Goal: Register for event/course

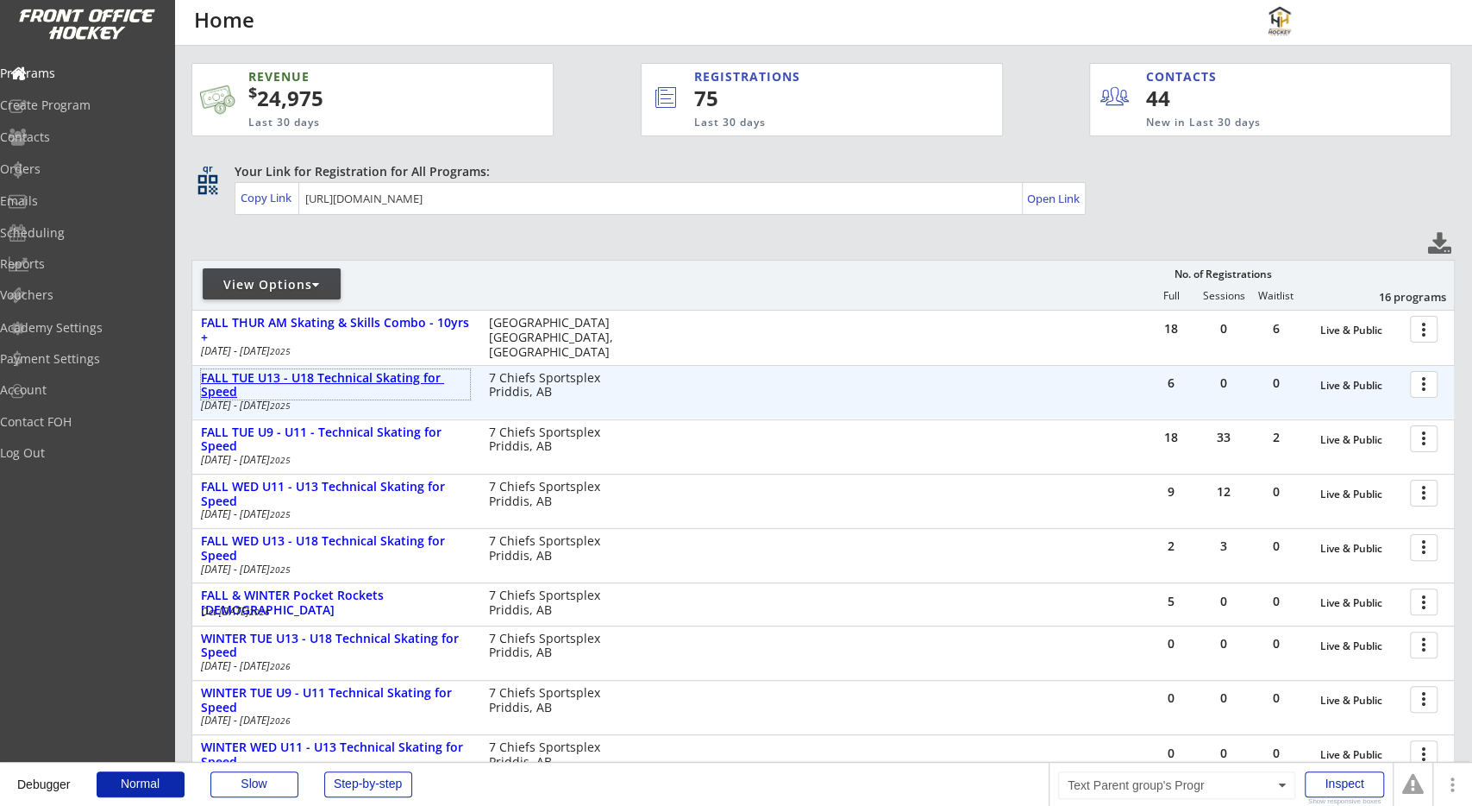
click at [401, 380] on div "FALL TUE U13 - U18 Technical Skating for Speed" at bounding box center [335, 385] width 269 height 29
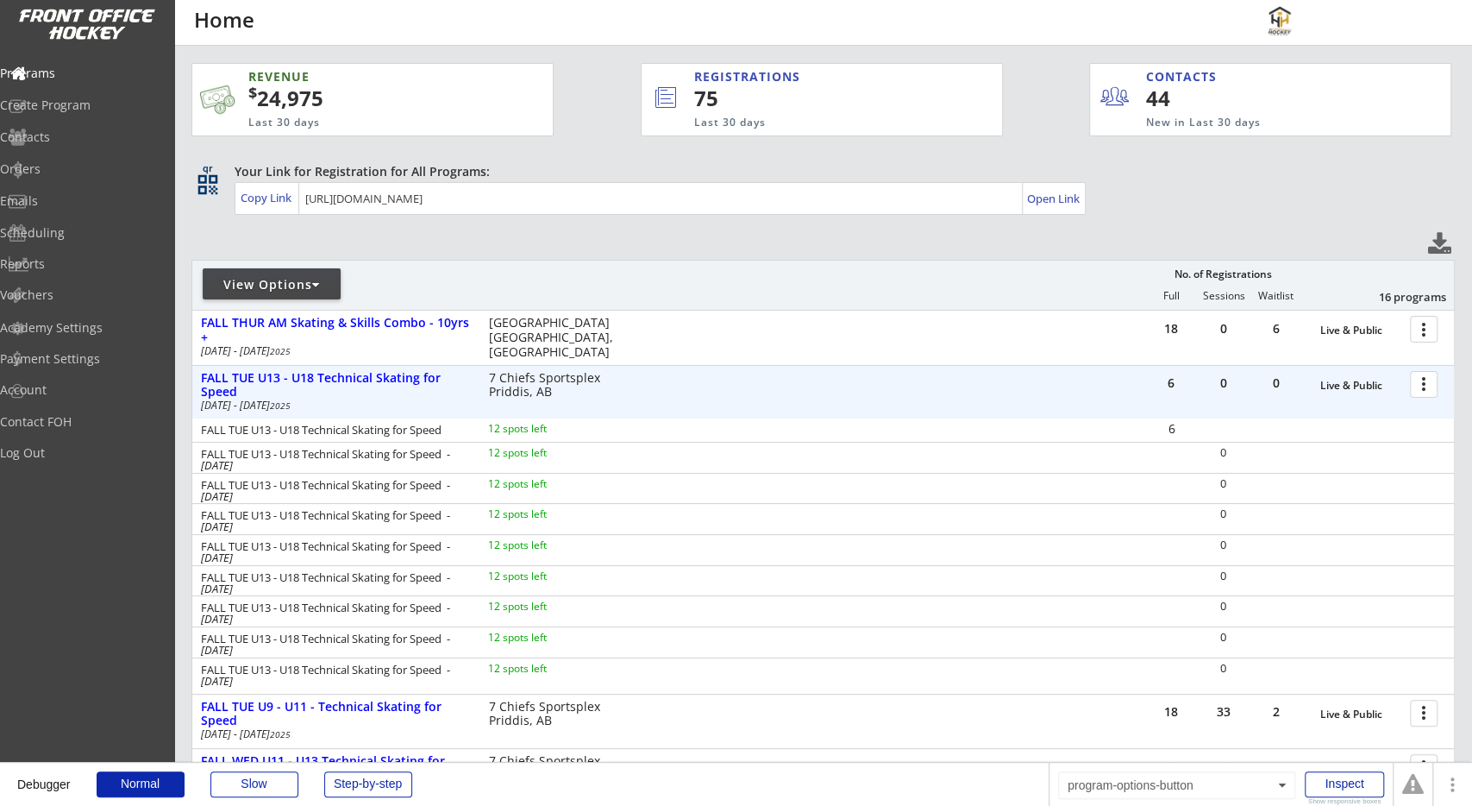
click at [1424, 388] on div at bounding box center [1427, 383] width 30 height 30
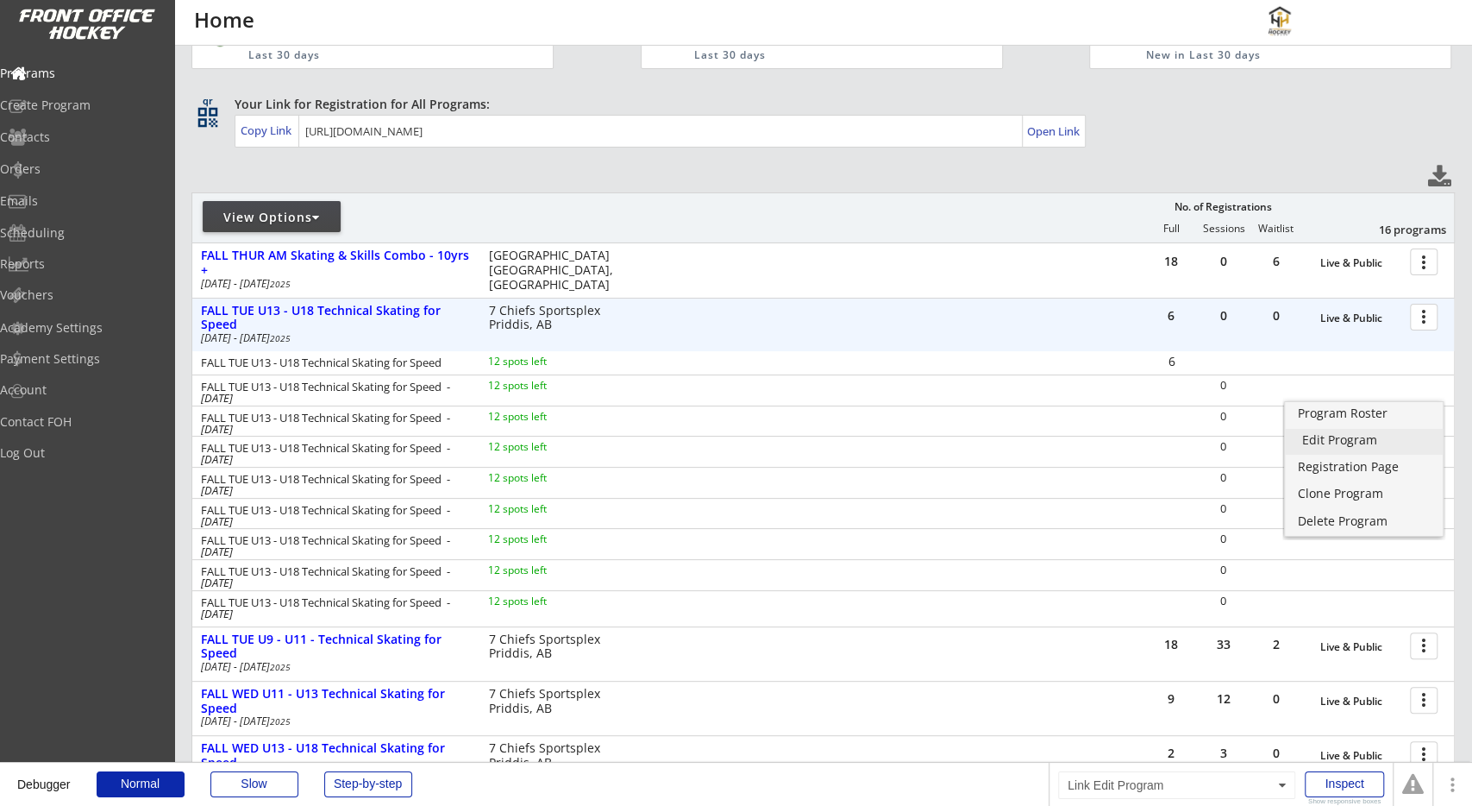
scroll to position [90, 0]
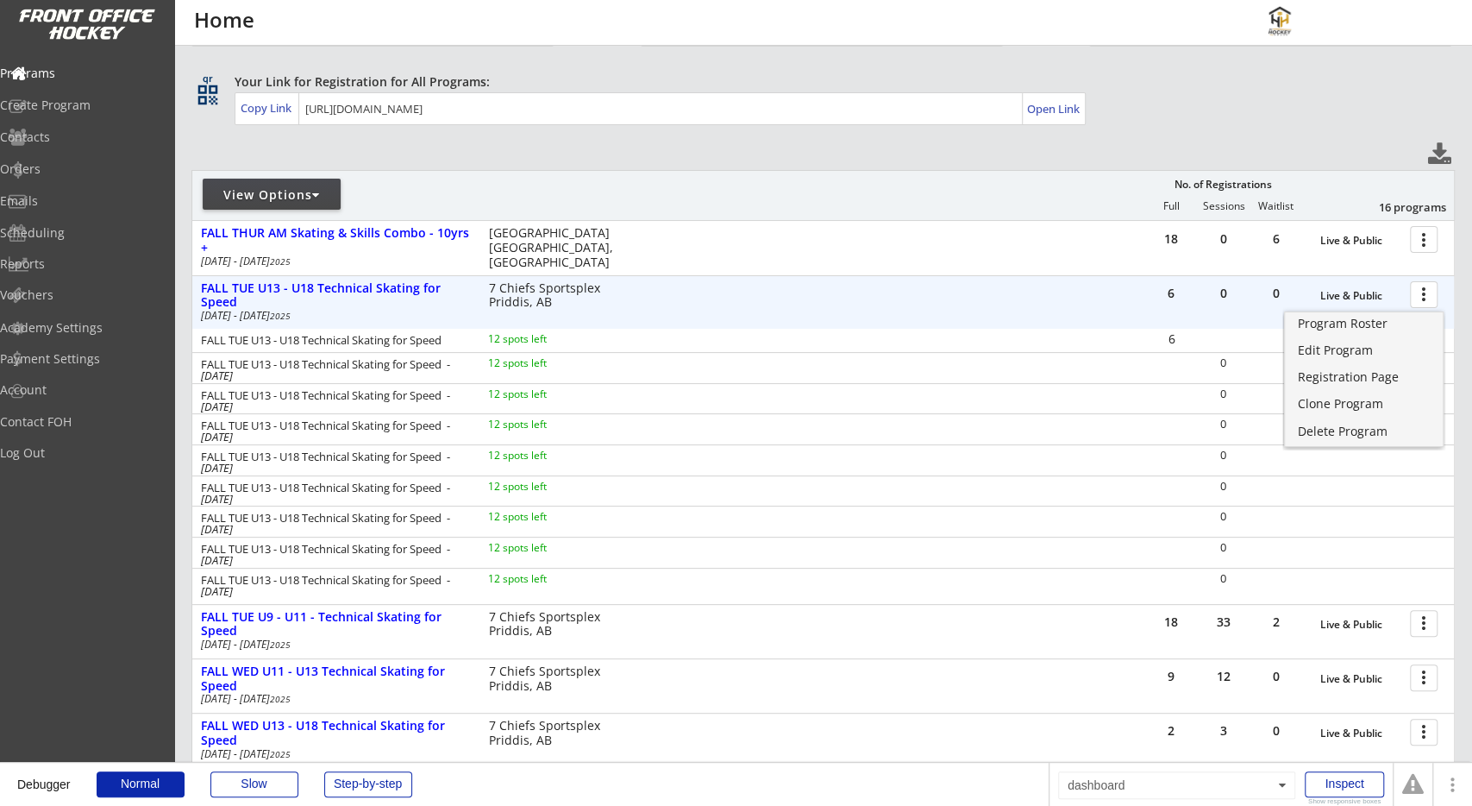
click at [1083, 370] on div "FALL TUE U13 - U18 Technical Skating for Speed - [DATE] 12 spots left 0" at bounding box center [823, 367] width 1262 height 31
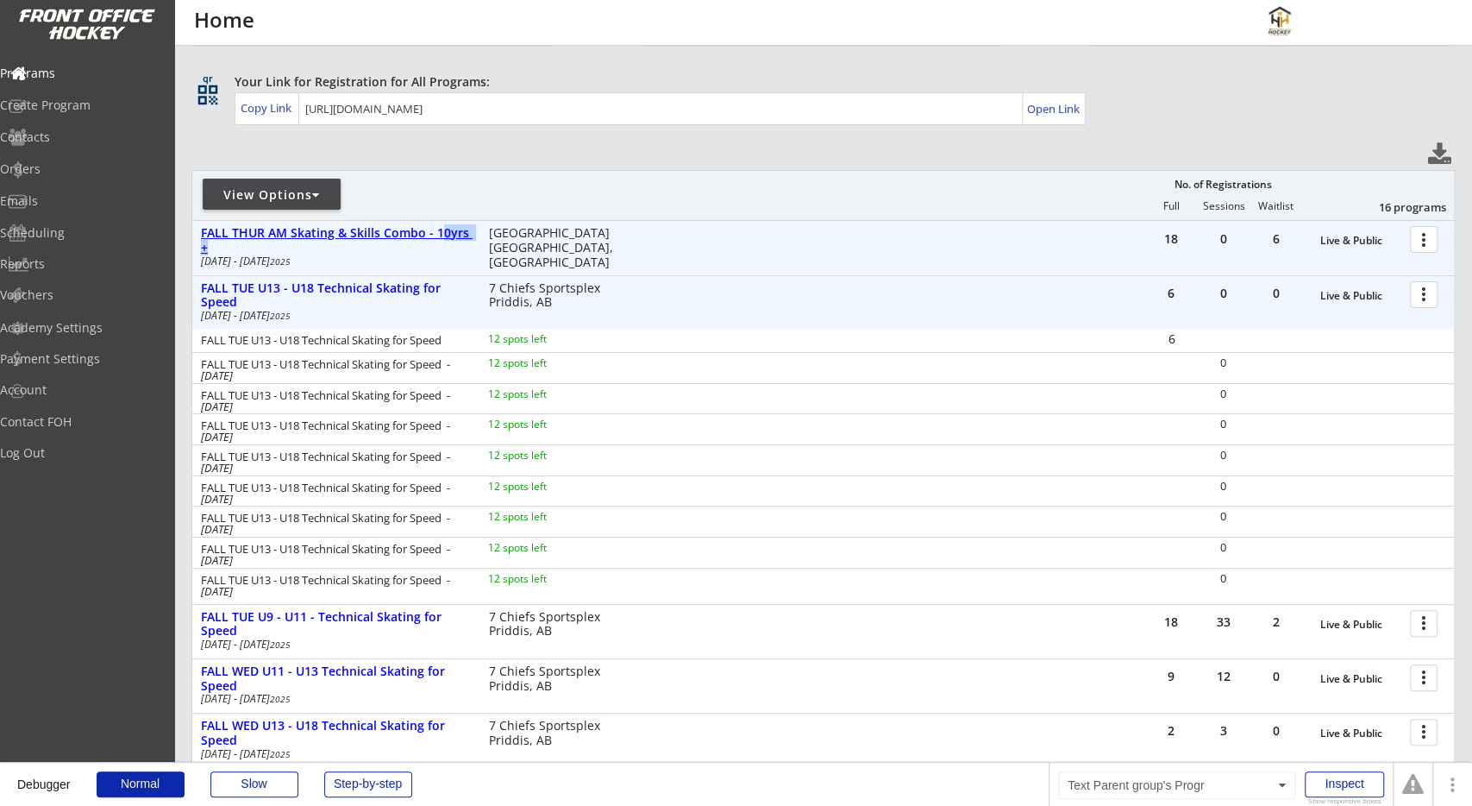
click at [441, 241] on div "FALL THUR AM Skating & Skills Combo - 10yrs +" at bounding box center [335, 240] width 269 height 29
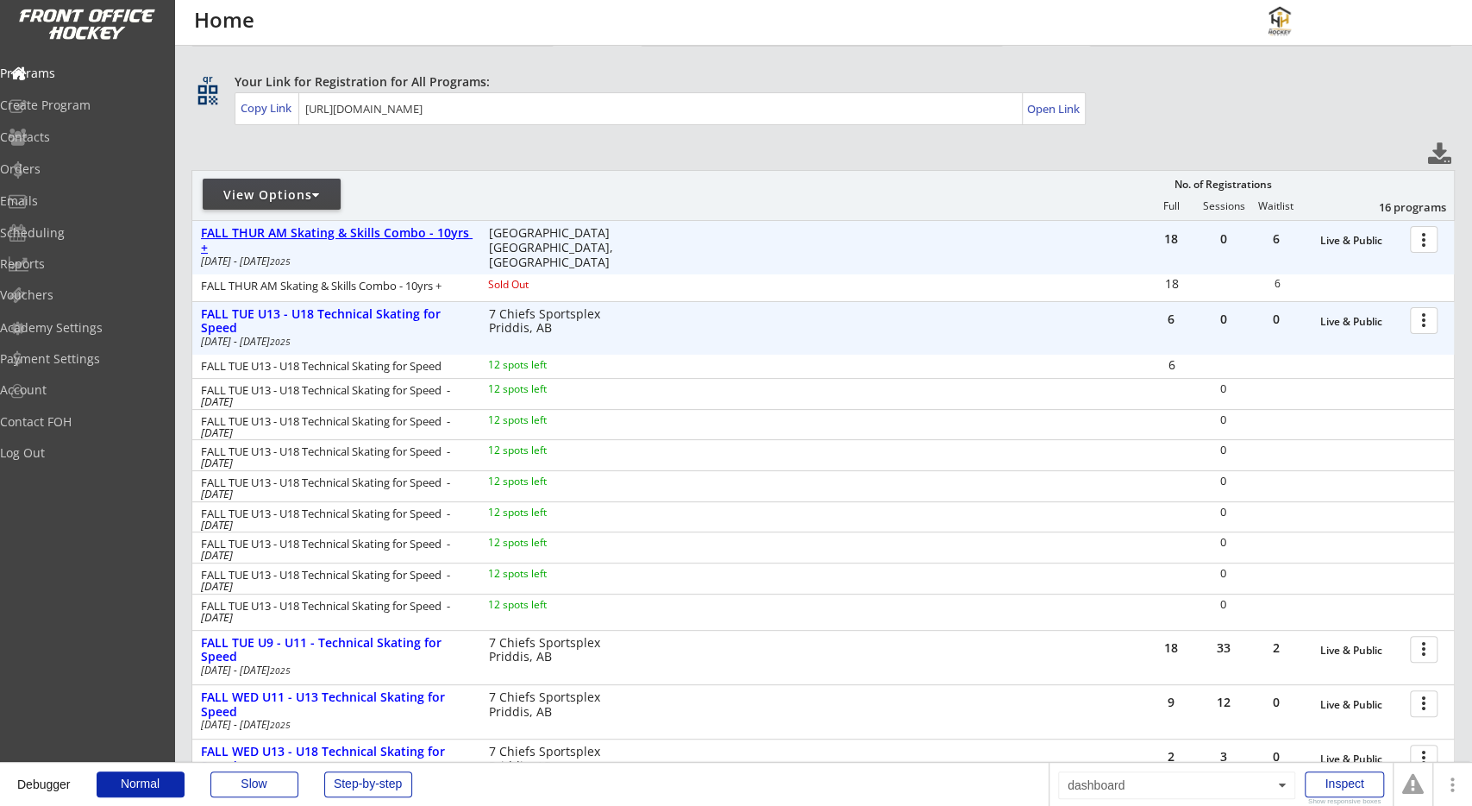
click at [441, 241] on div "FALL THUR AM Skating & Skills Combo - 10yrs +" at bounding box center [335, 240] width 269 height 29
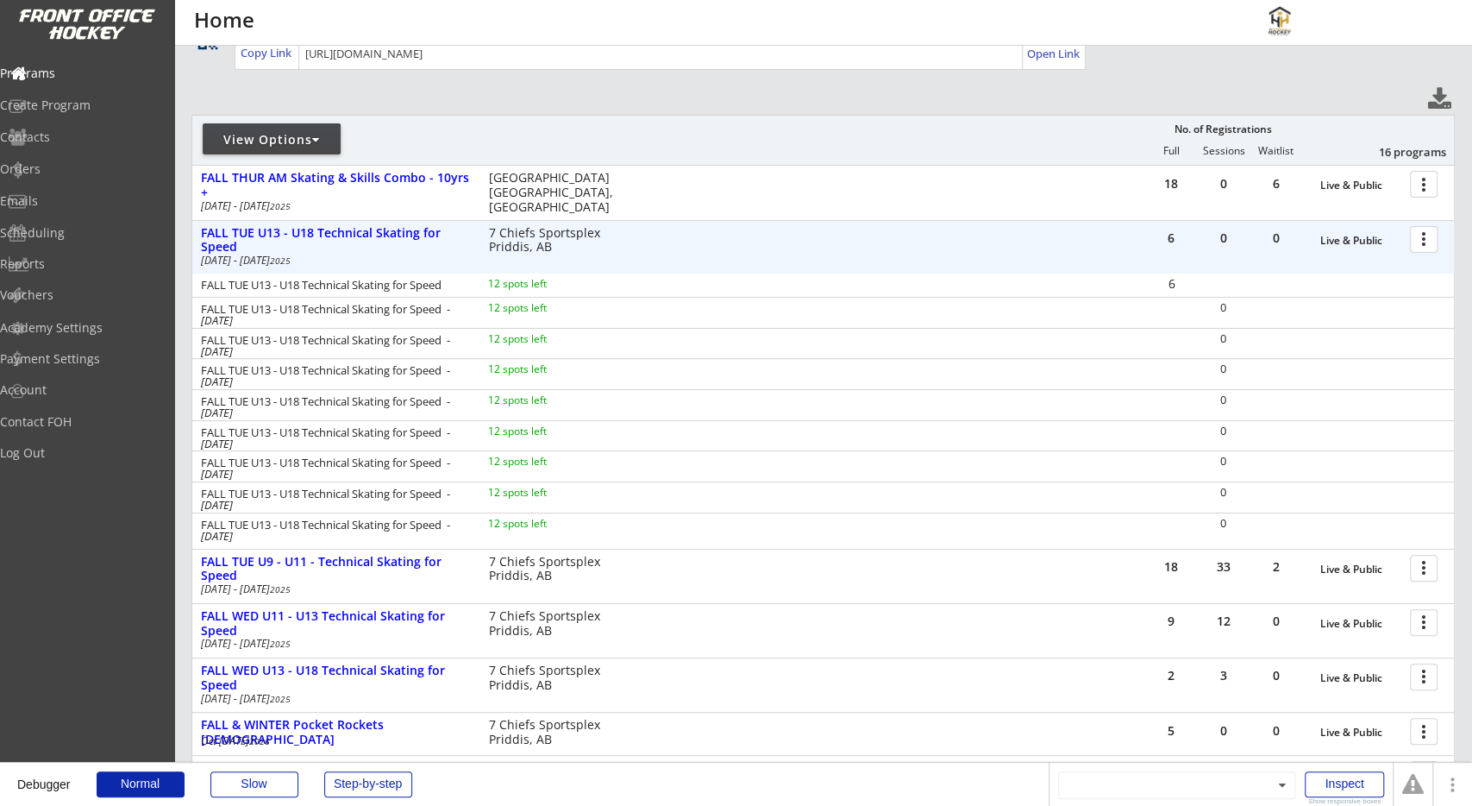
scroll to position [179, 0]
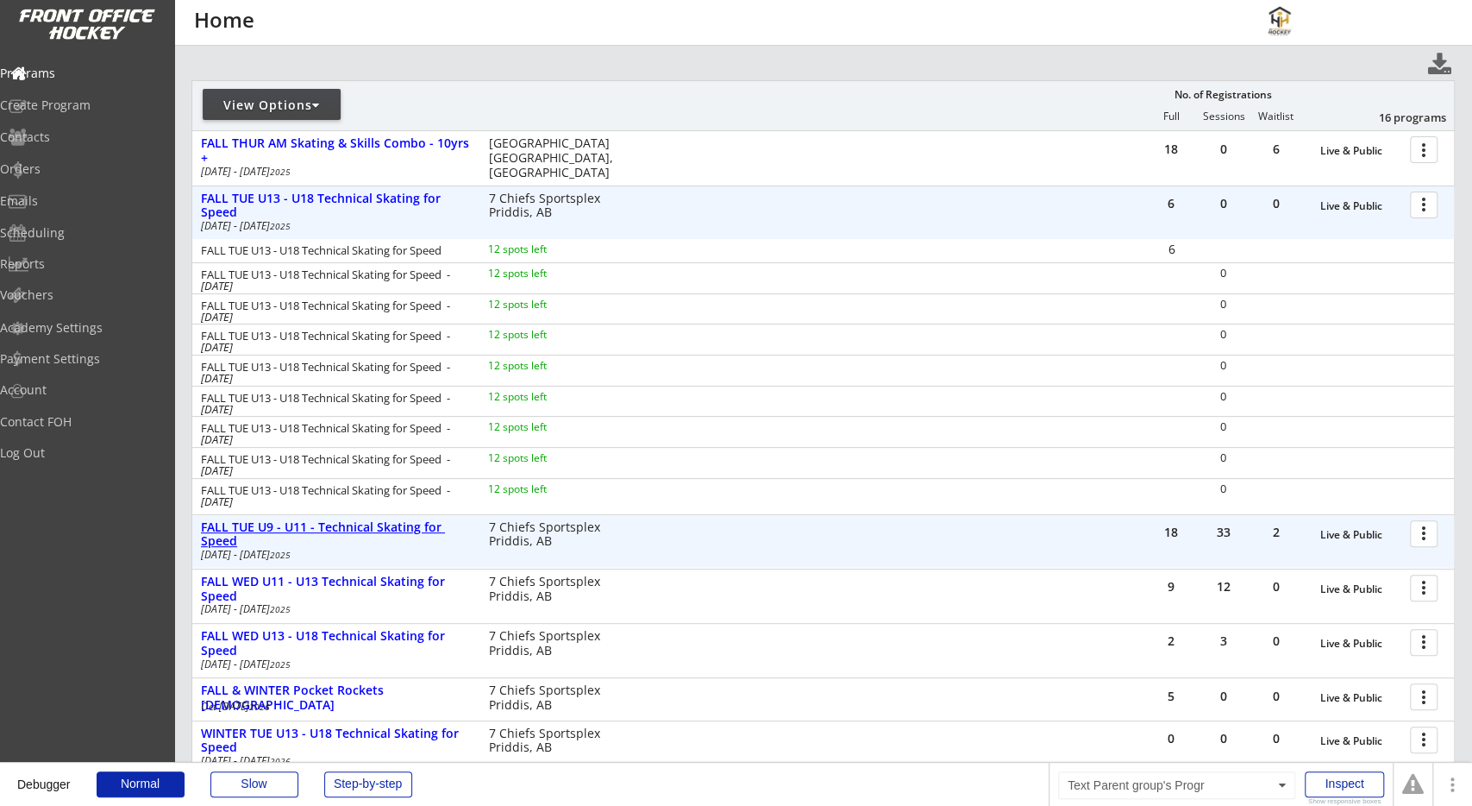
click at [424, 529] on div "FALL TUE U9 - U11 - Technical Skating for Speed" at bounding box center [335, 534] width 269 height 29
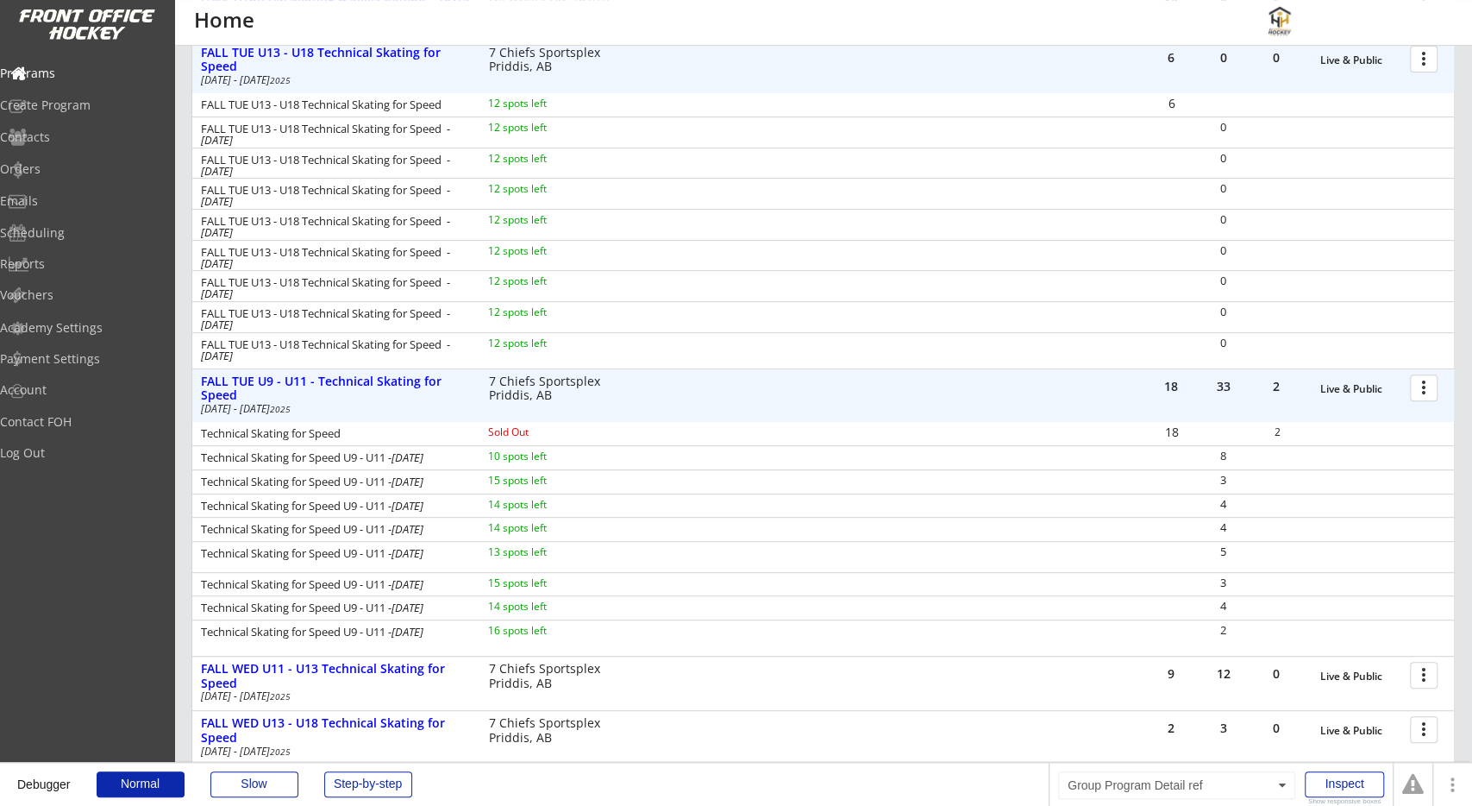
scroll to position [359, 0]
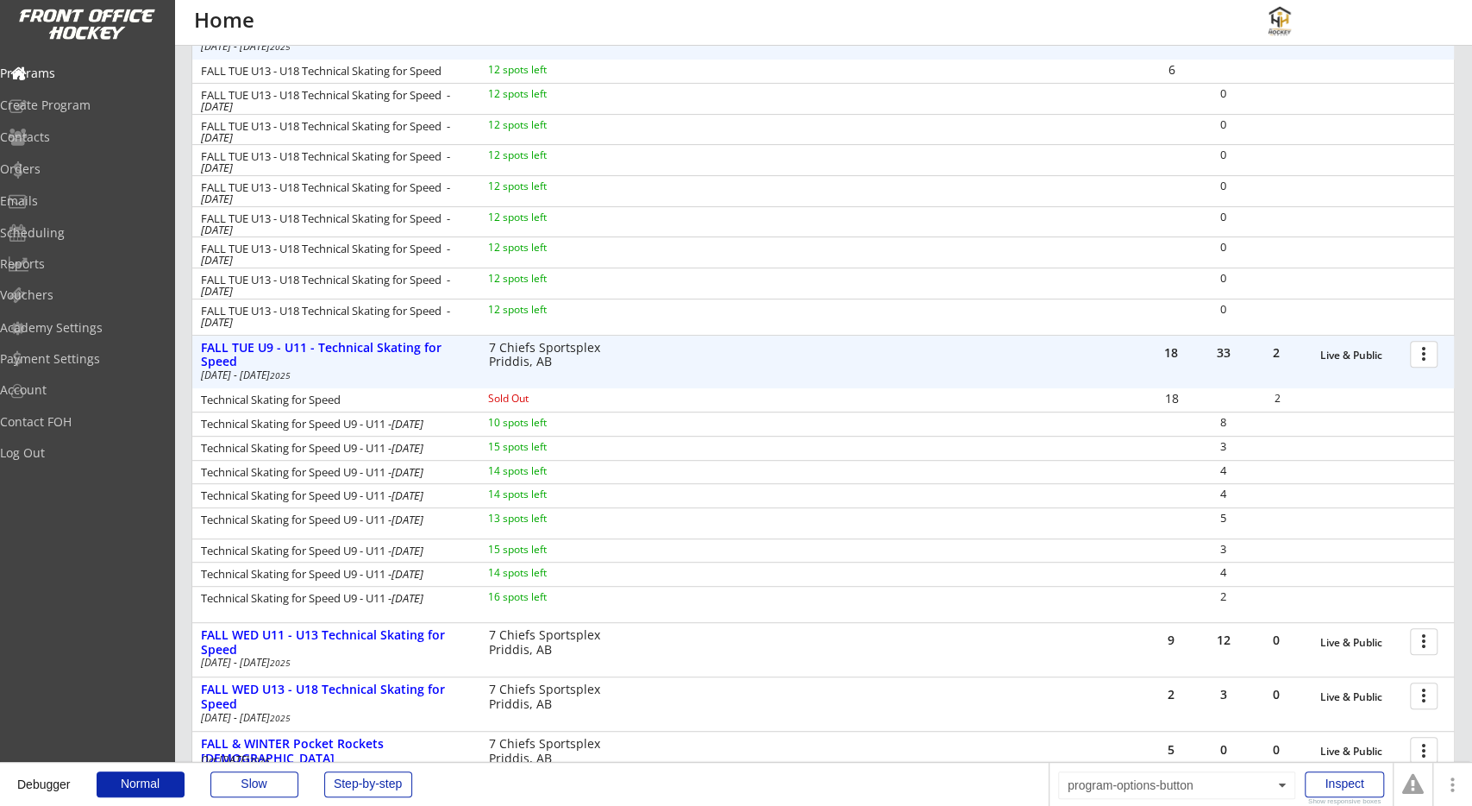
click at [1415, 350] on div at bounding box center [1427, 353] width 30 height 30
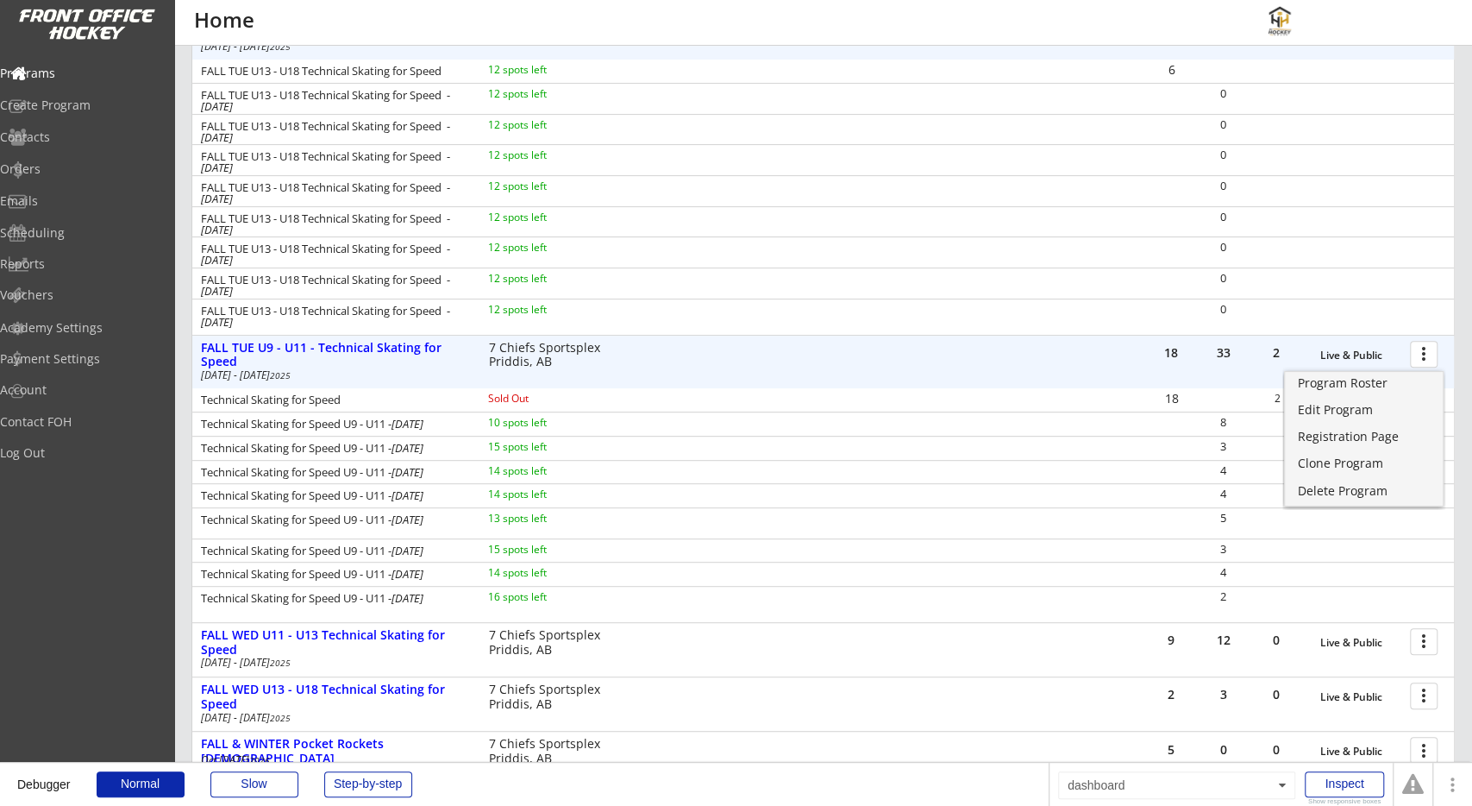
click at [1222, 417] on div "8" at bounding box center [1223, 422] width 51 height 11
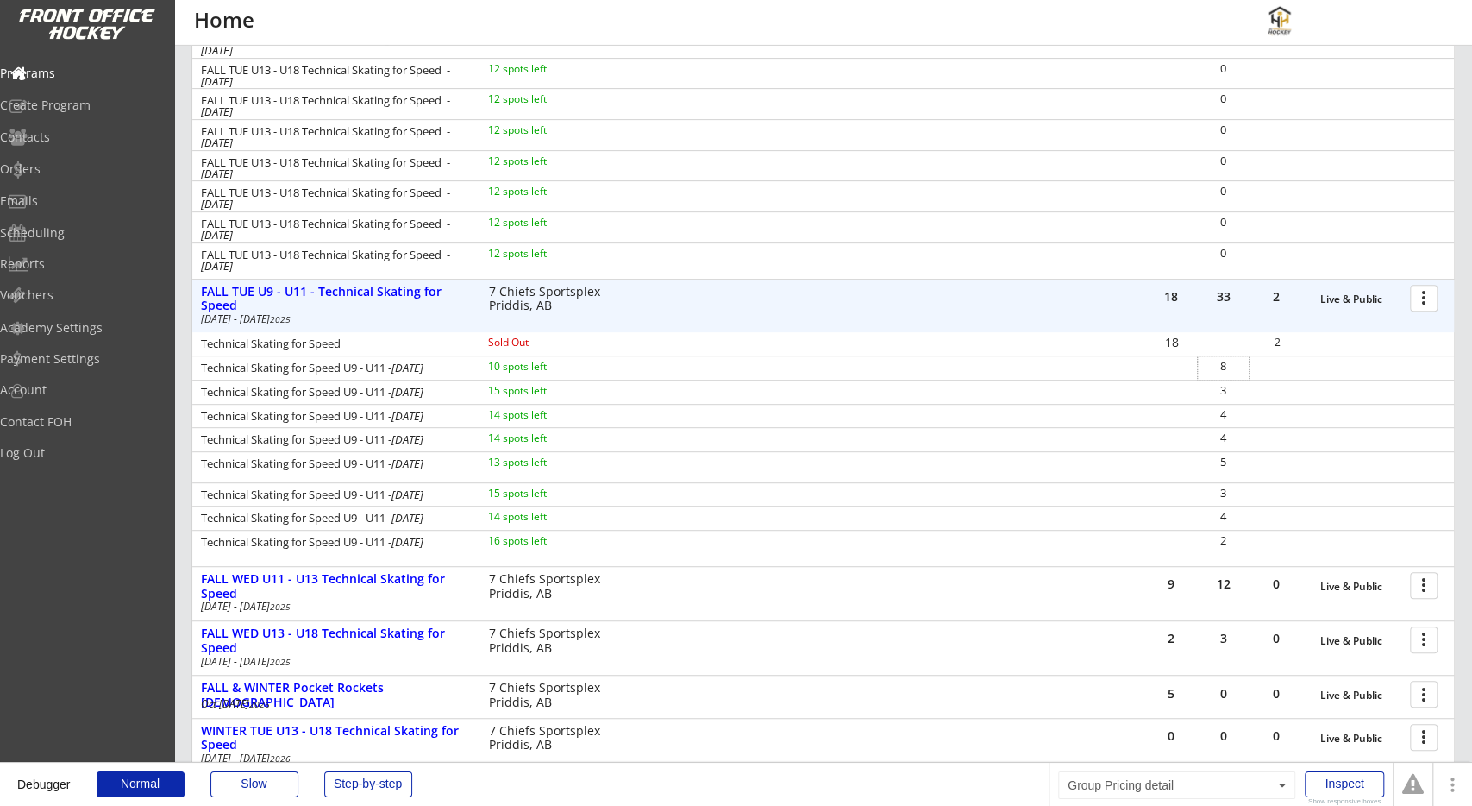
scroll to position [449, 0]
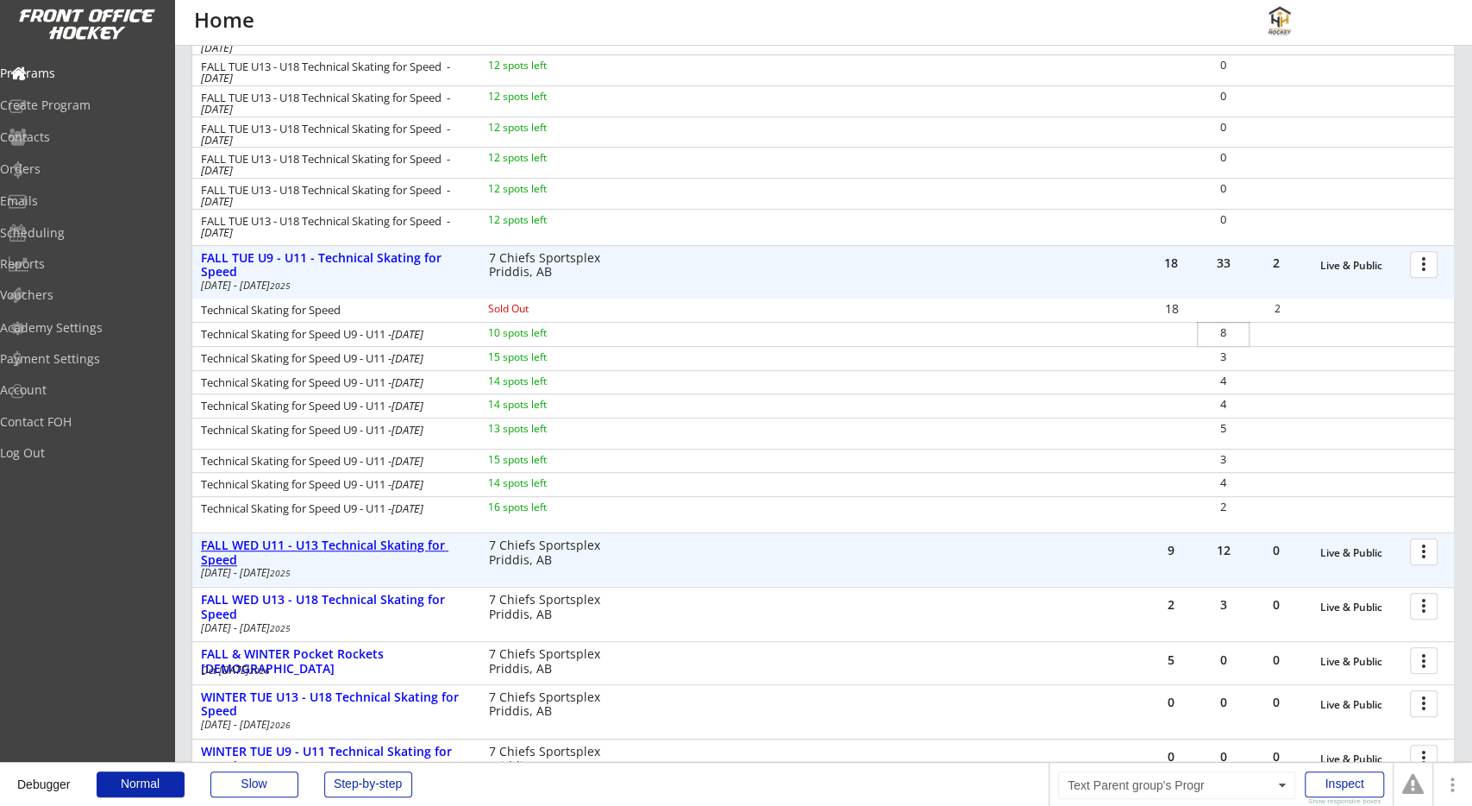
click at [404, 542] on div "FALL WED U11 - U13 Technical Skating for Speed" at bounding box center [335, 552] width 269 height 29
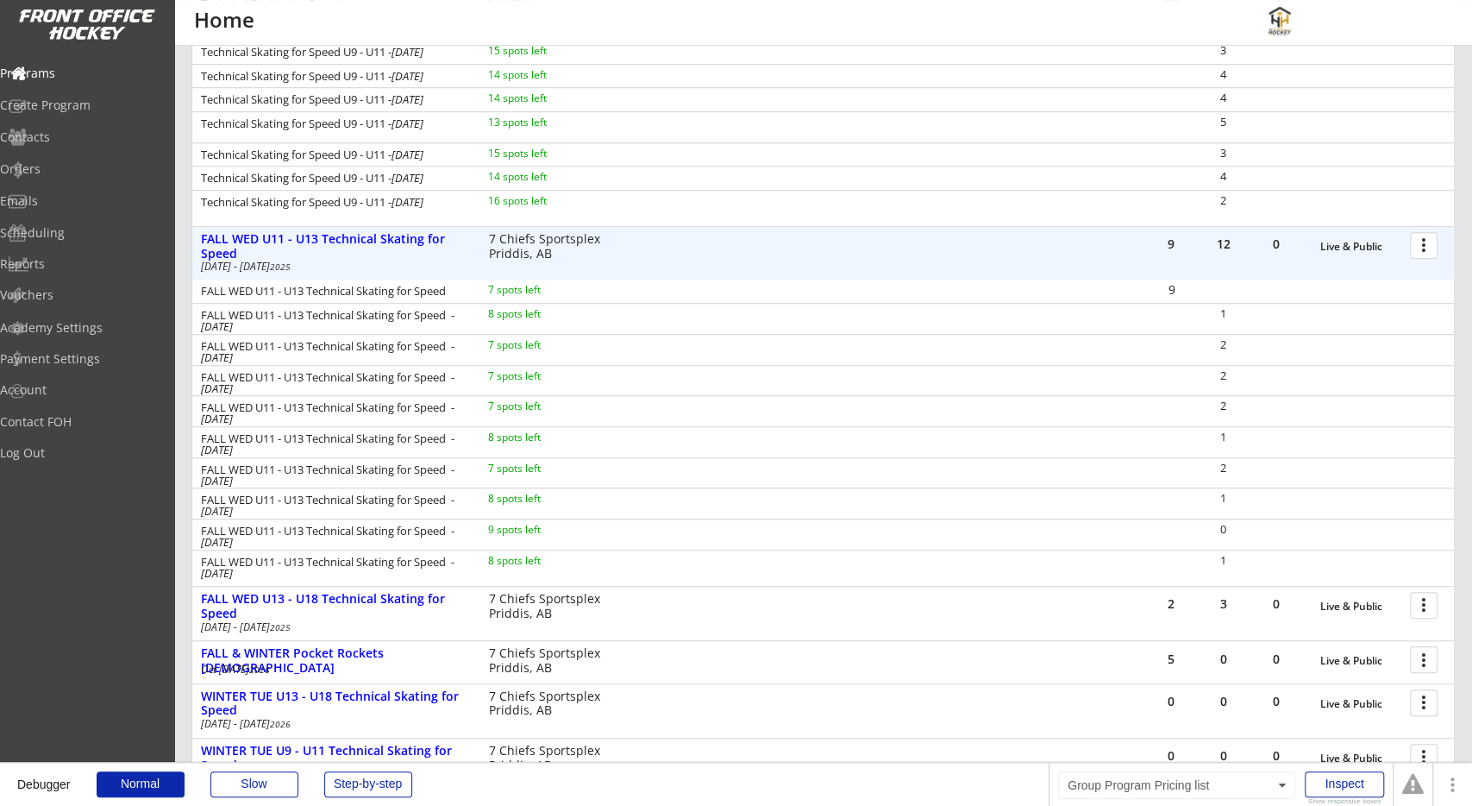
scroll to position [756, 0]
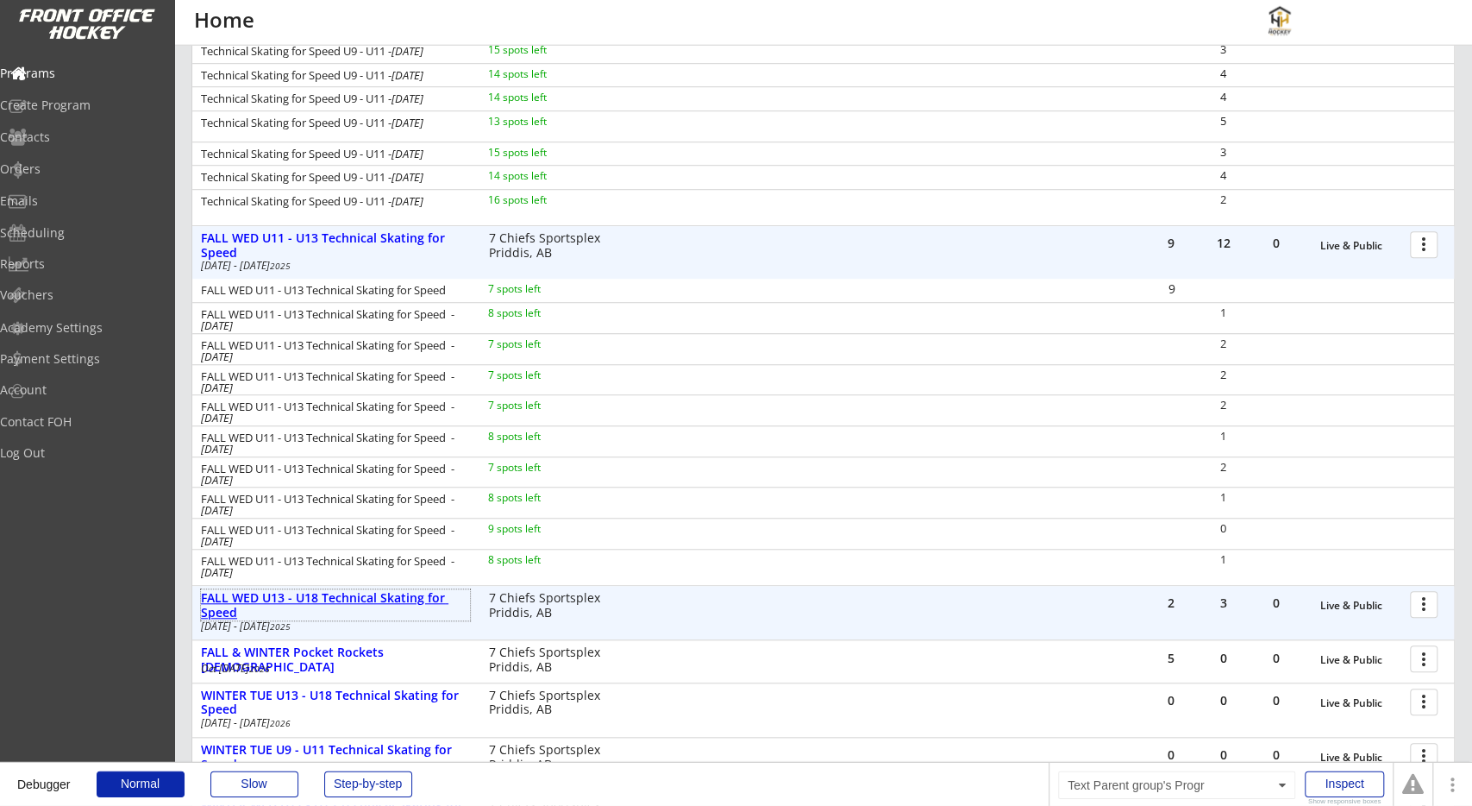
click at [432, 604] on div "FALL WED U13 - U18 Technical Skating for Speed" at bounding box center [335, 605] width 269 height 29
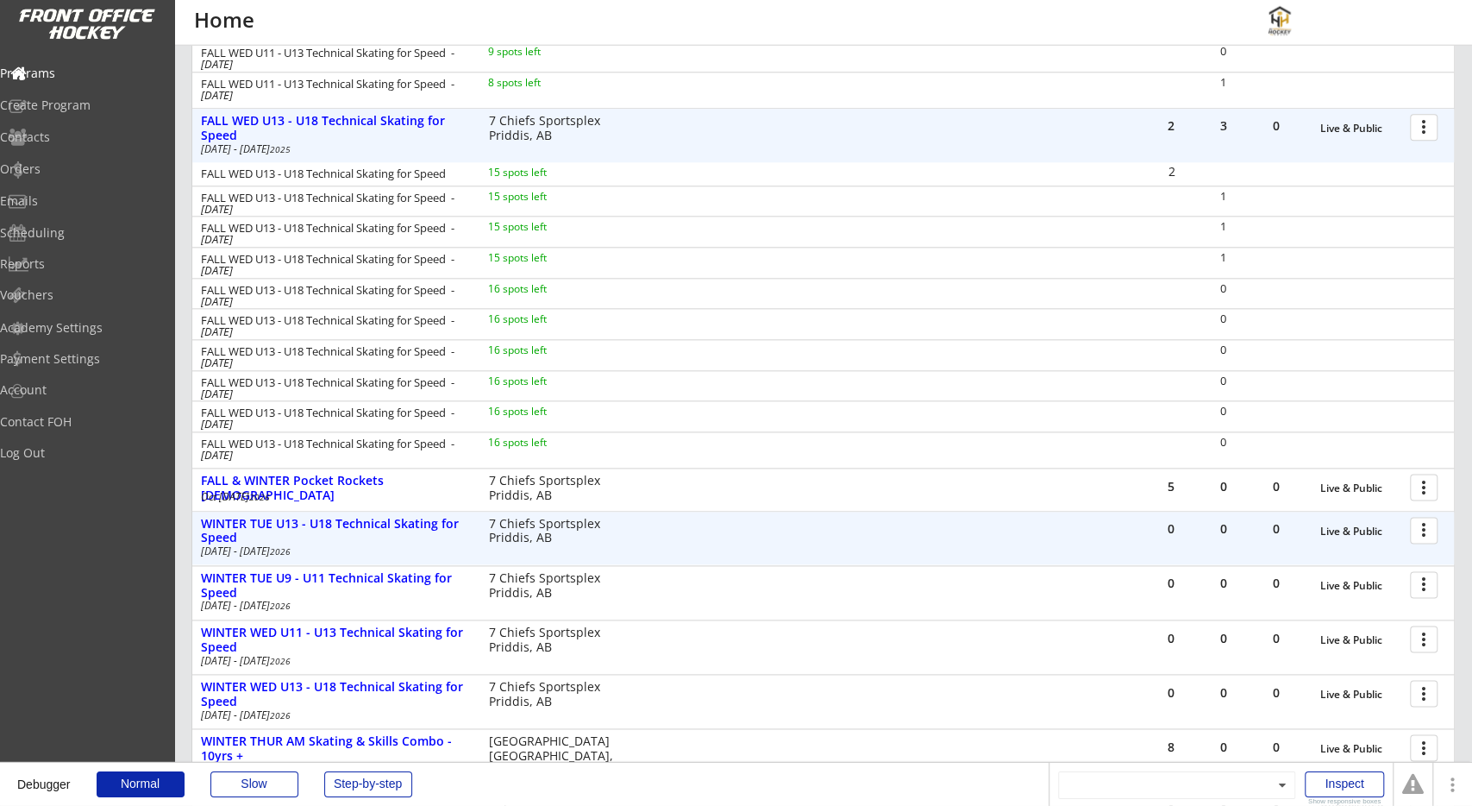
scroll to position [1310, 0]
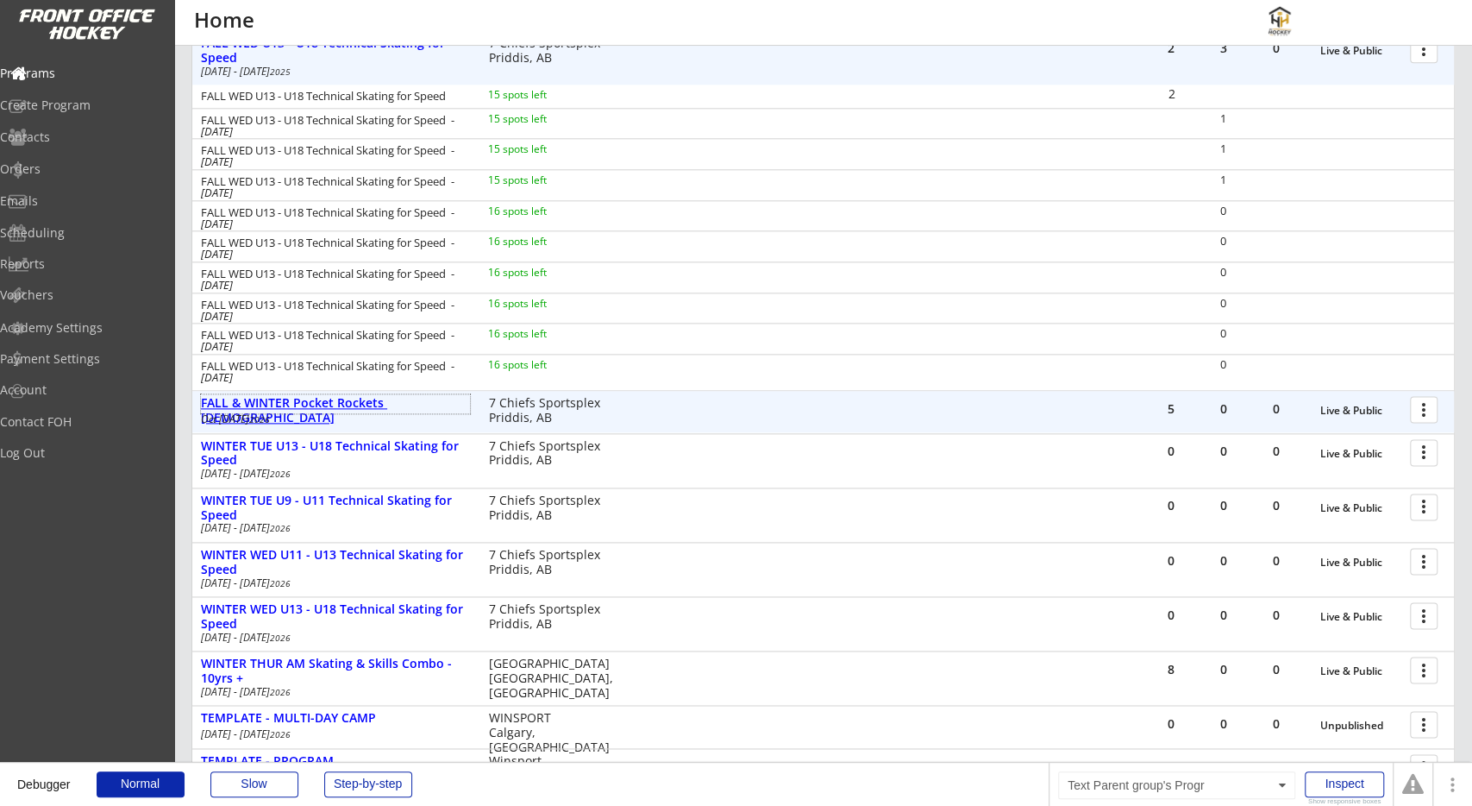
click at [420, 406] on div "FALL & WINTER Pocket Rockets [DEMOGRAPHIC_DATA]" at bounding box center [335, 410] width 269 height 29
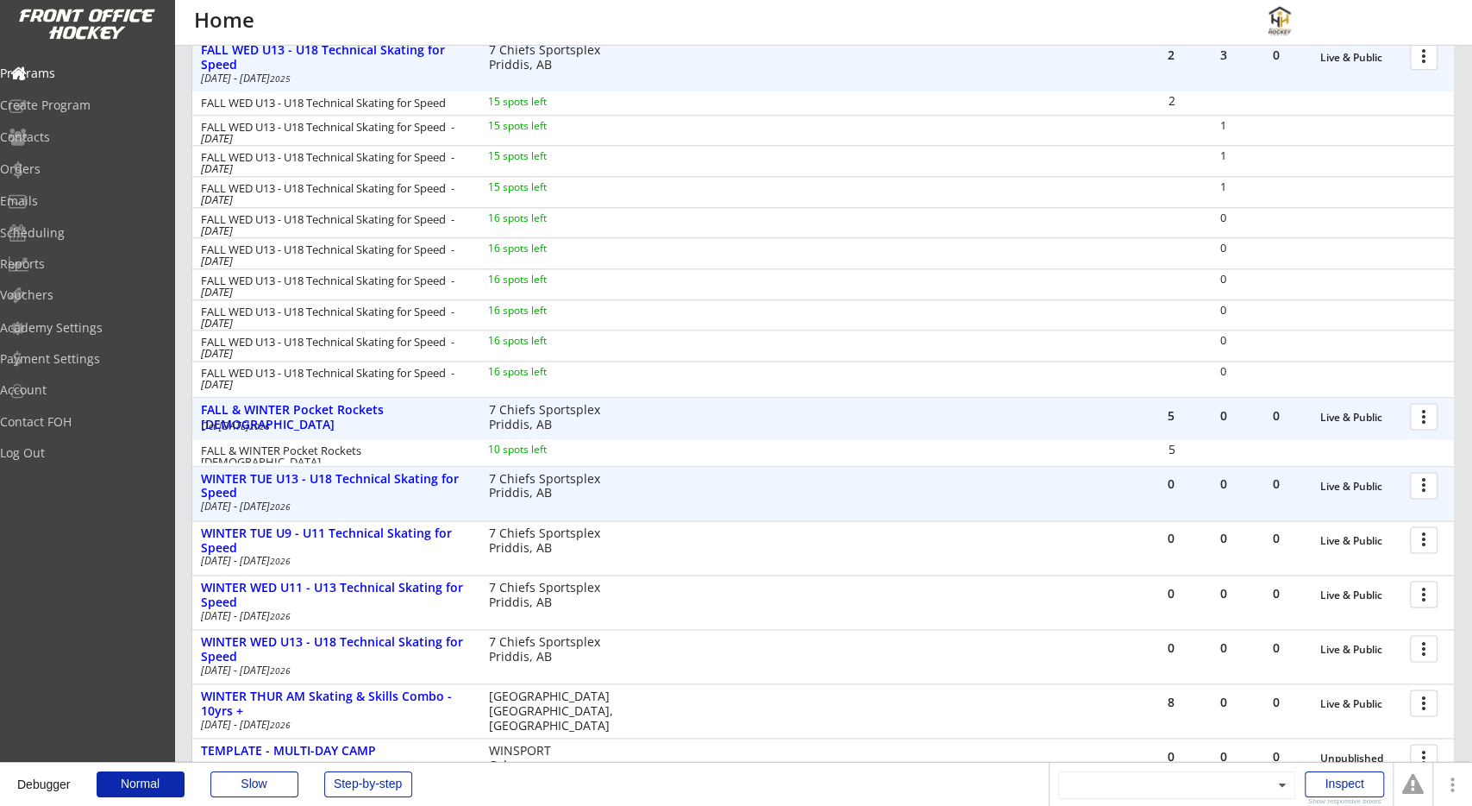
scroll to position [1306, 0]
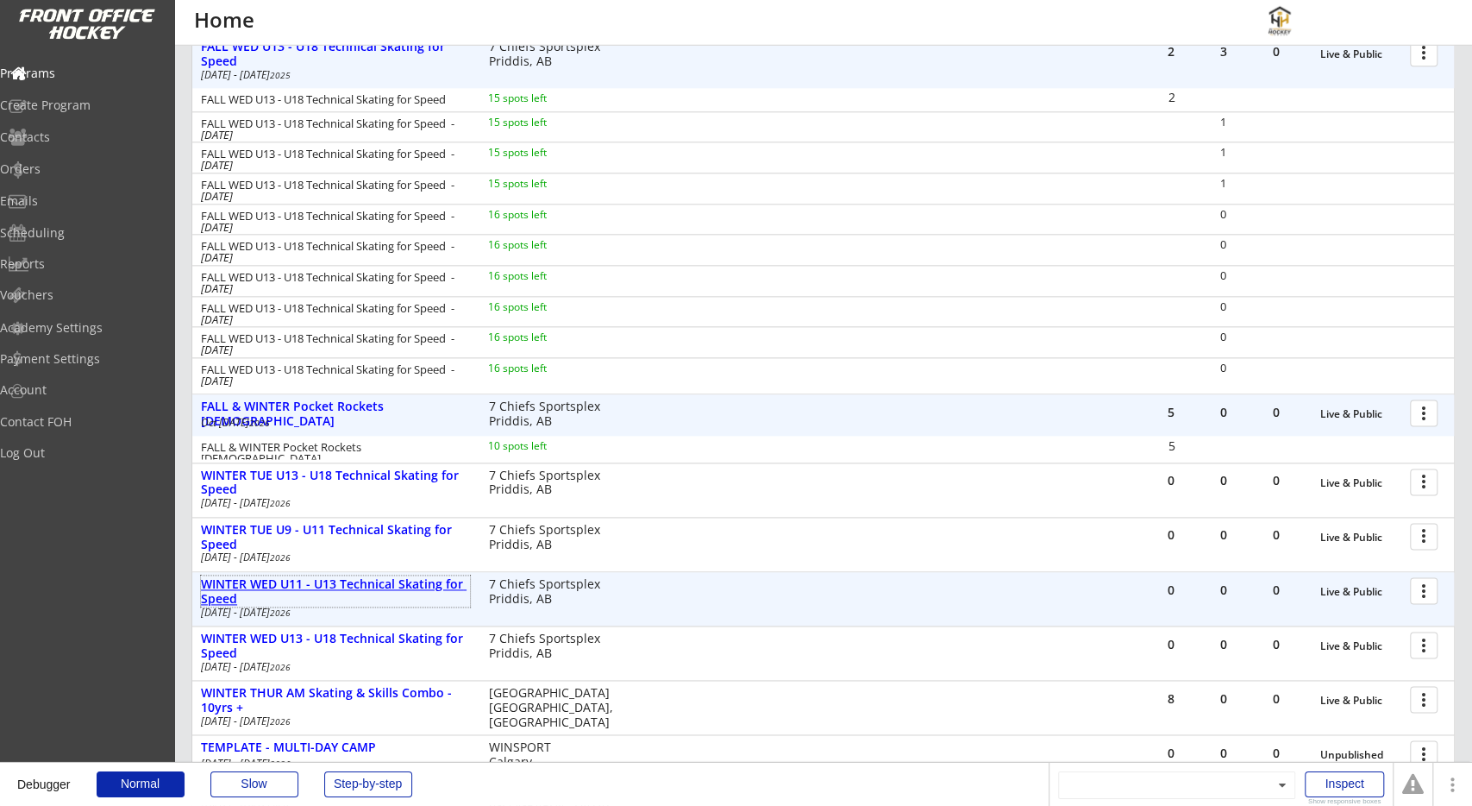
click at [439, 588] on div "WINTER WED U11 - U13 Technical Skating for Speed" at bounding box center [335, 592] width 269 height 29
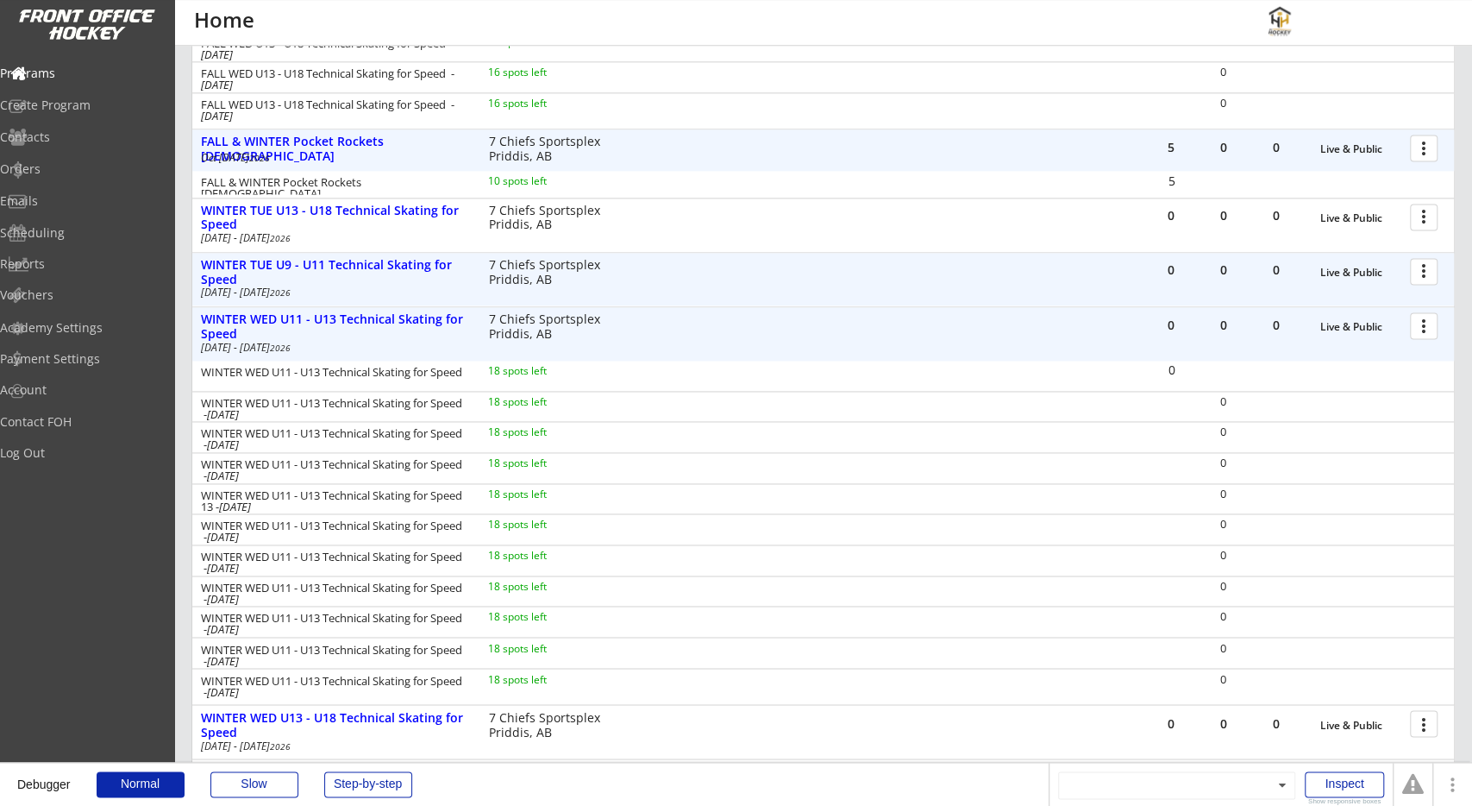
scroll to position [1580, 0]
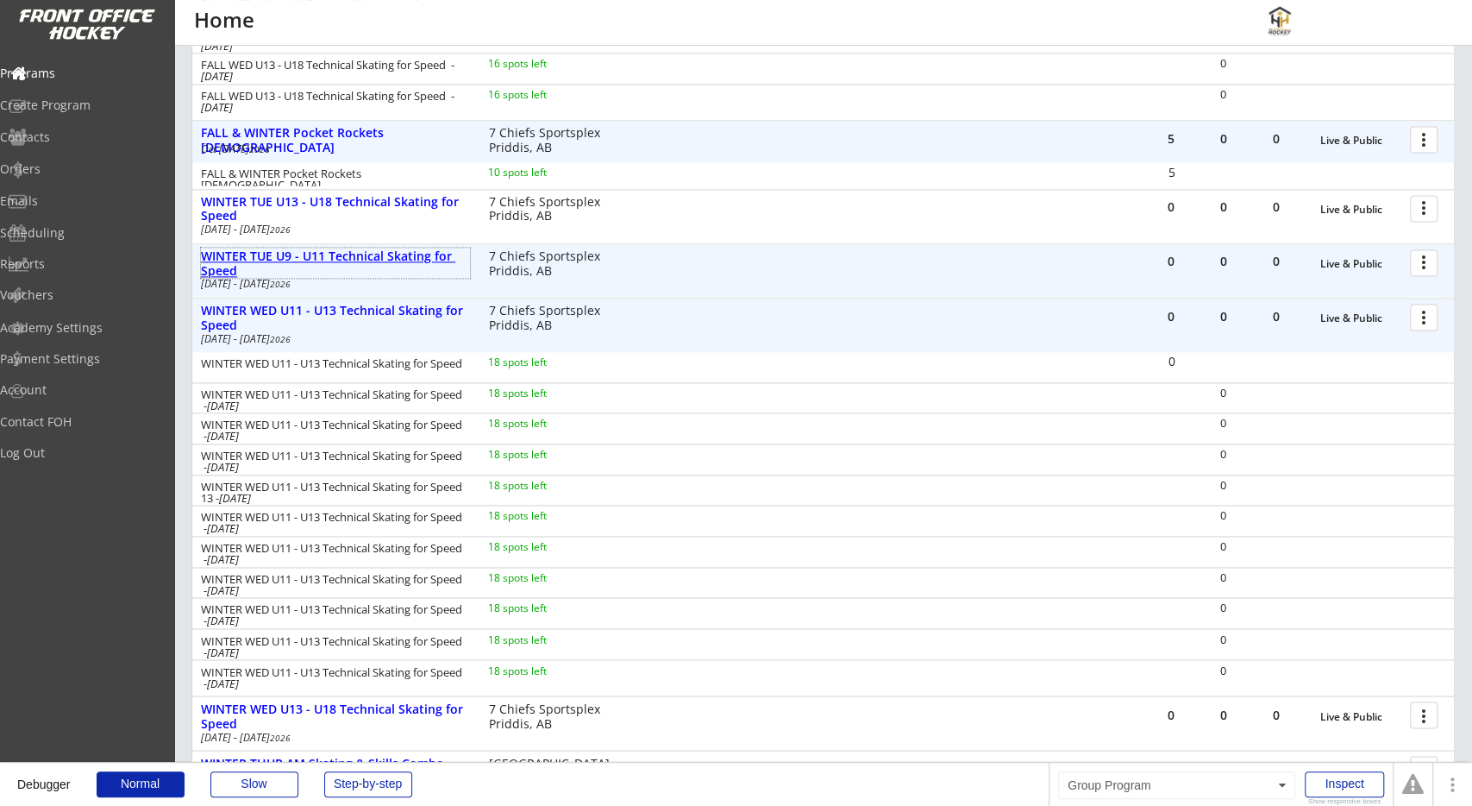
click at [430, 260] on div "WINTER TUE U9 - U11 Technical Skating for Speed" at bounding box center [335, 263] width 269 height 29
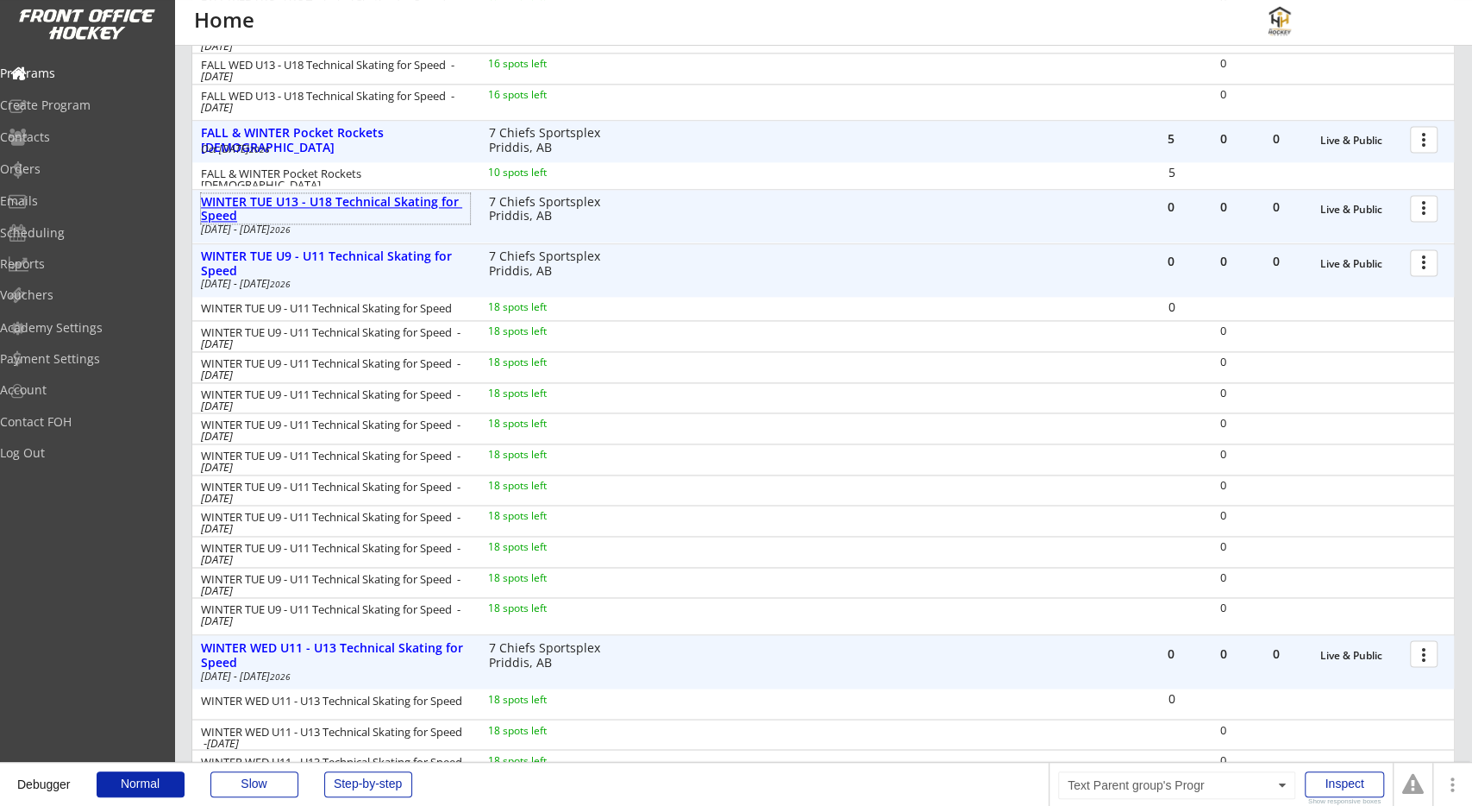
click at [430, 207] on div "WINTER TUE U13 - U18 Technical Skating for Speed" at bounding box center [335, 209] width 269 height 29
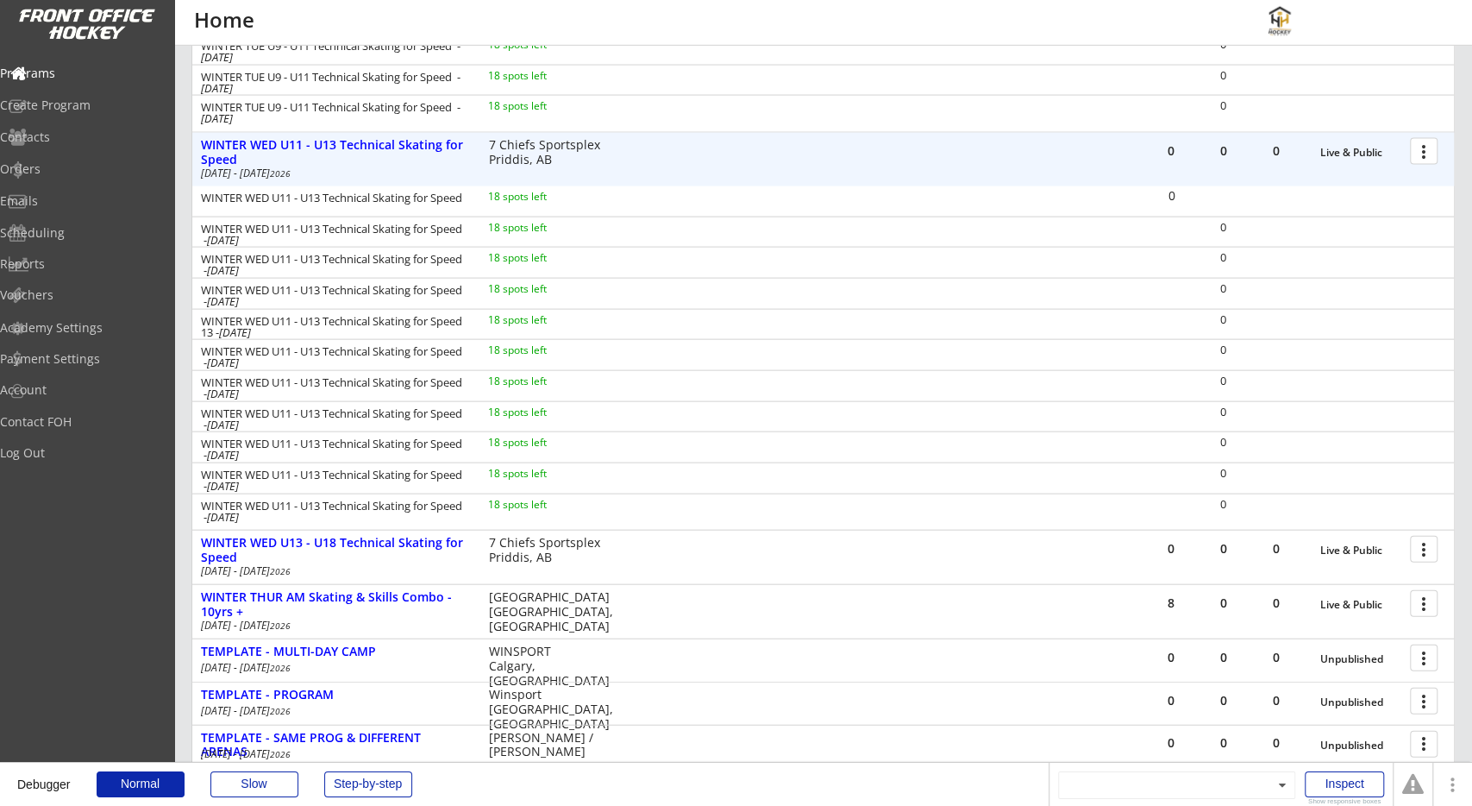
scroll to position [2500, 0]
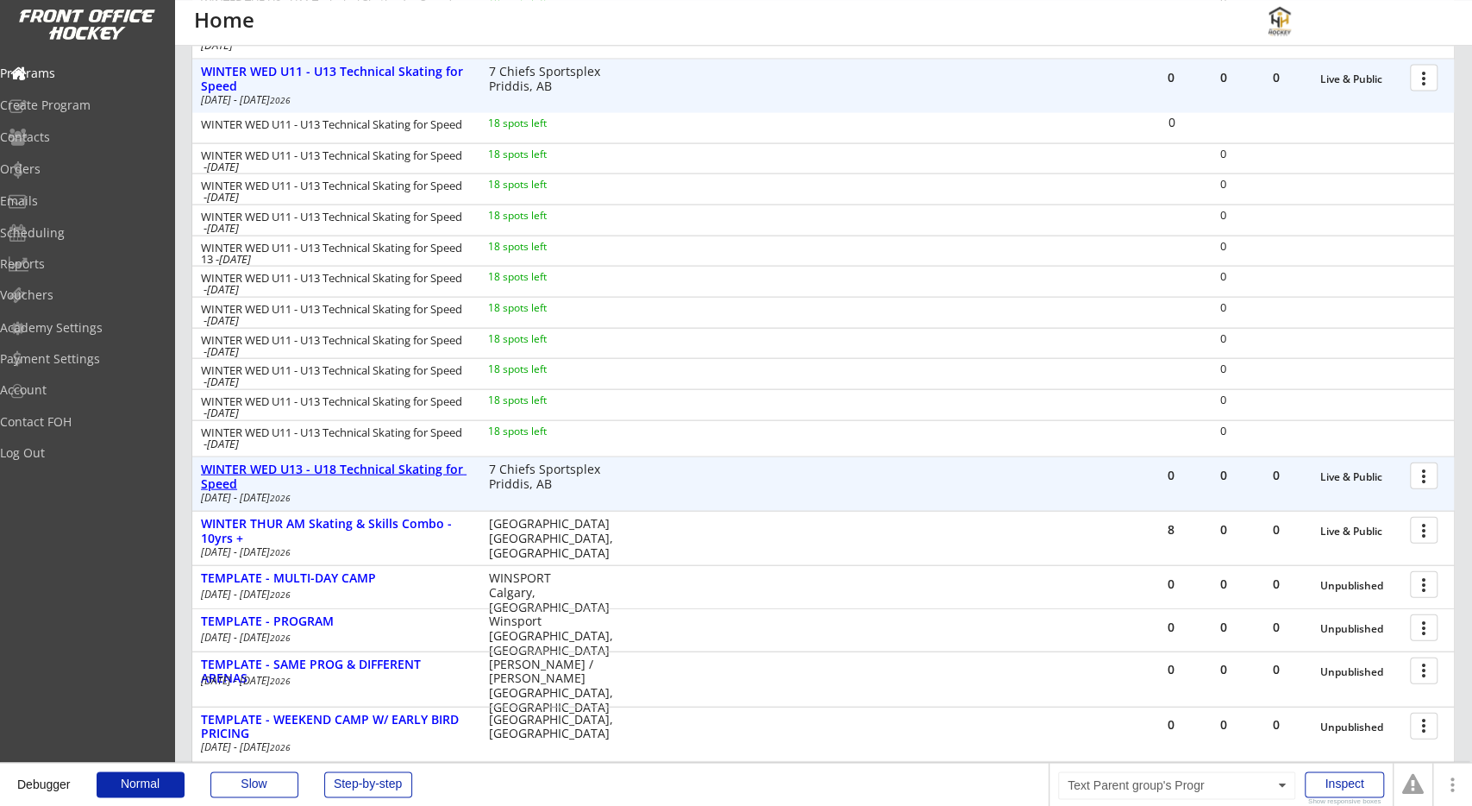
click at [423, 478] on div "WINTER WED U13 - U18 Technical Skating for Speed" at bounding box center [335, 475] width 269 height 29
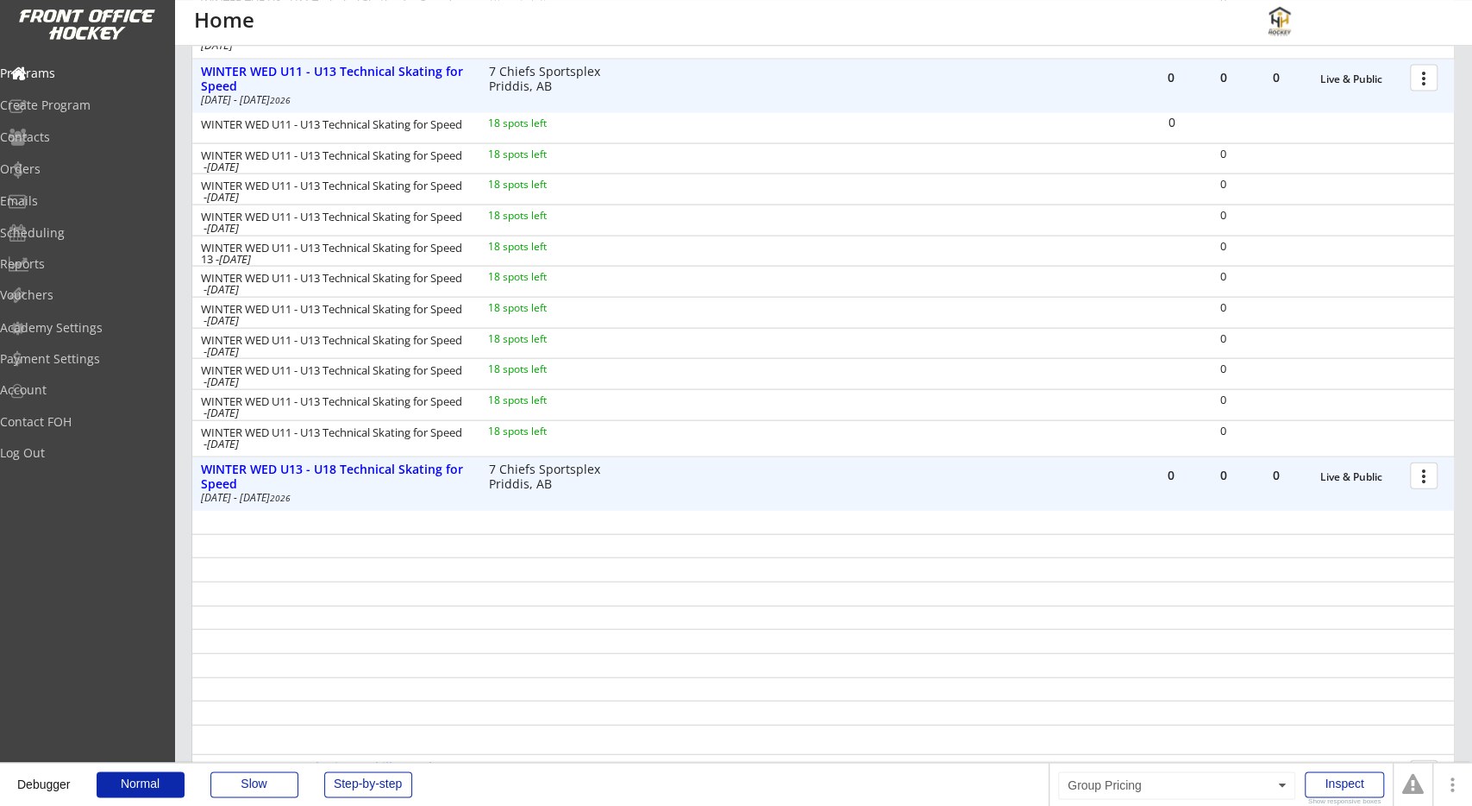
scroll to position [2691, 0]
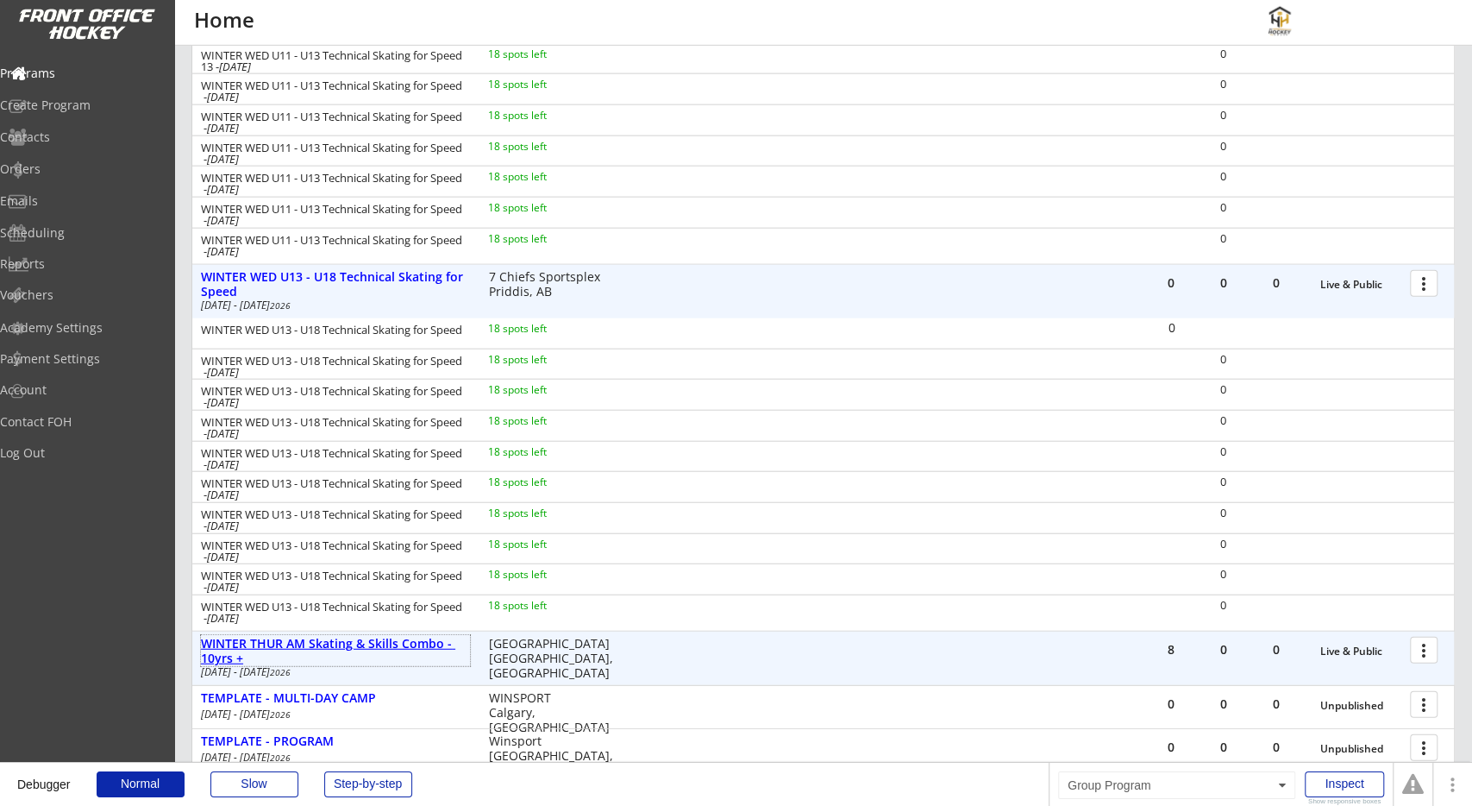
click at [403, 656] on div "WINTER THUR AM Skating & Skills Combo - 10yrs +" at bounding box center [335, 651] width 269 height 29
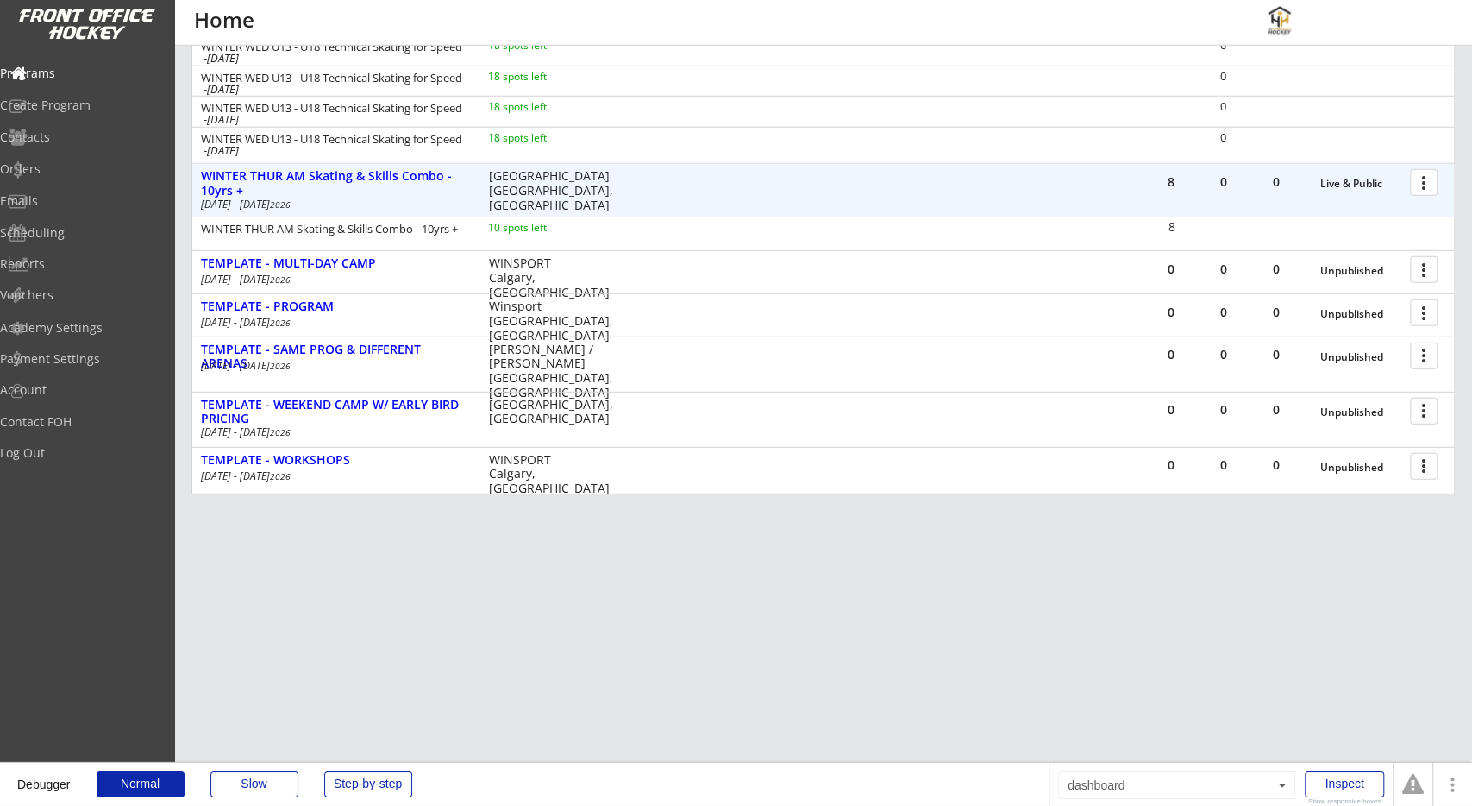
scroll to position [3161, 0]
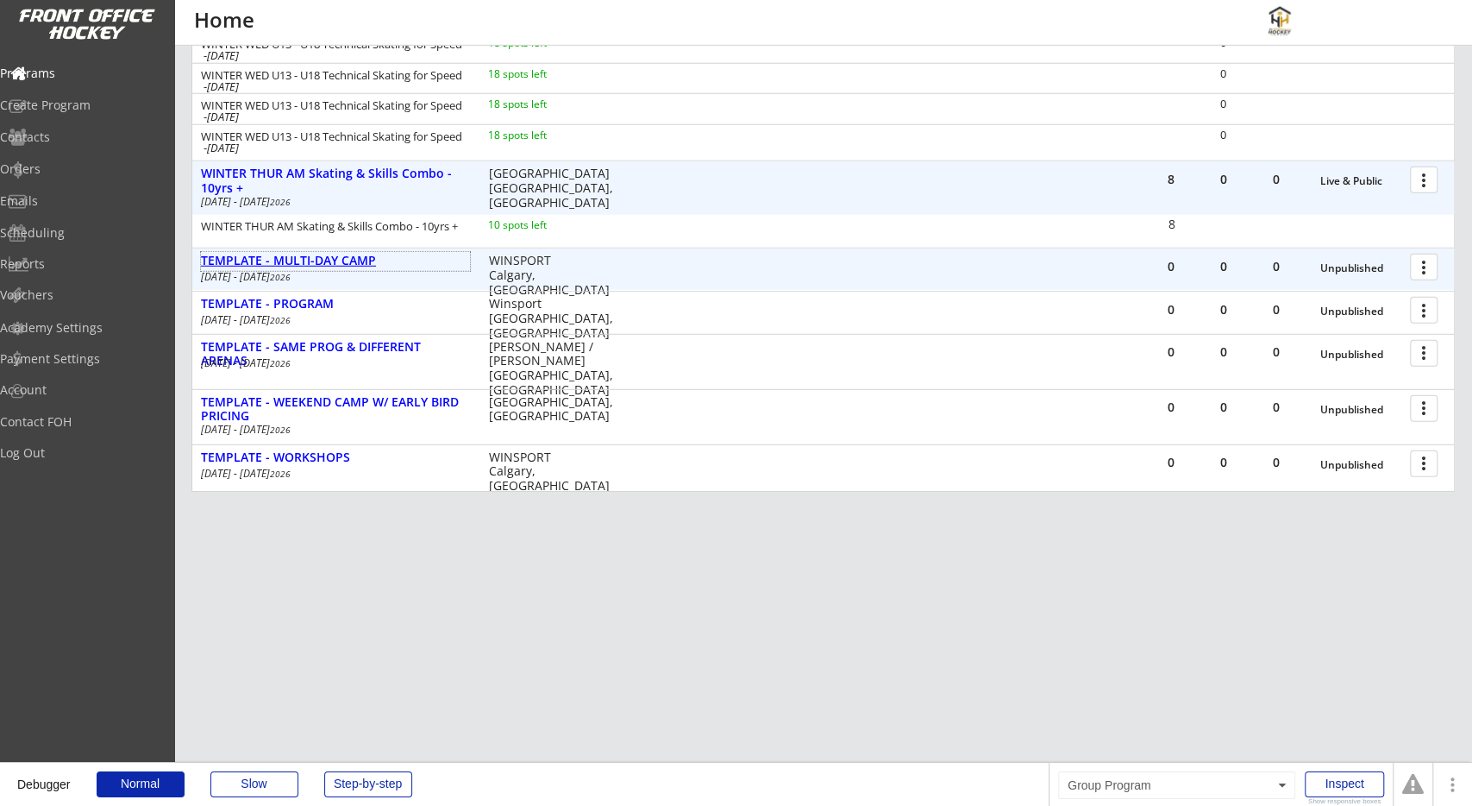
click at [339, 259] on div "TEMPLATE - MULTI-DAY CAMP" at bounding box center [335, 261] width 269 height 15
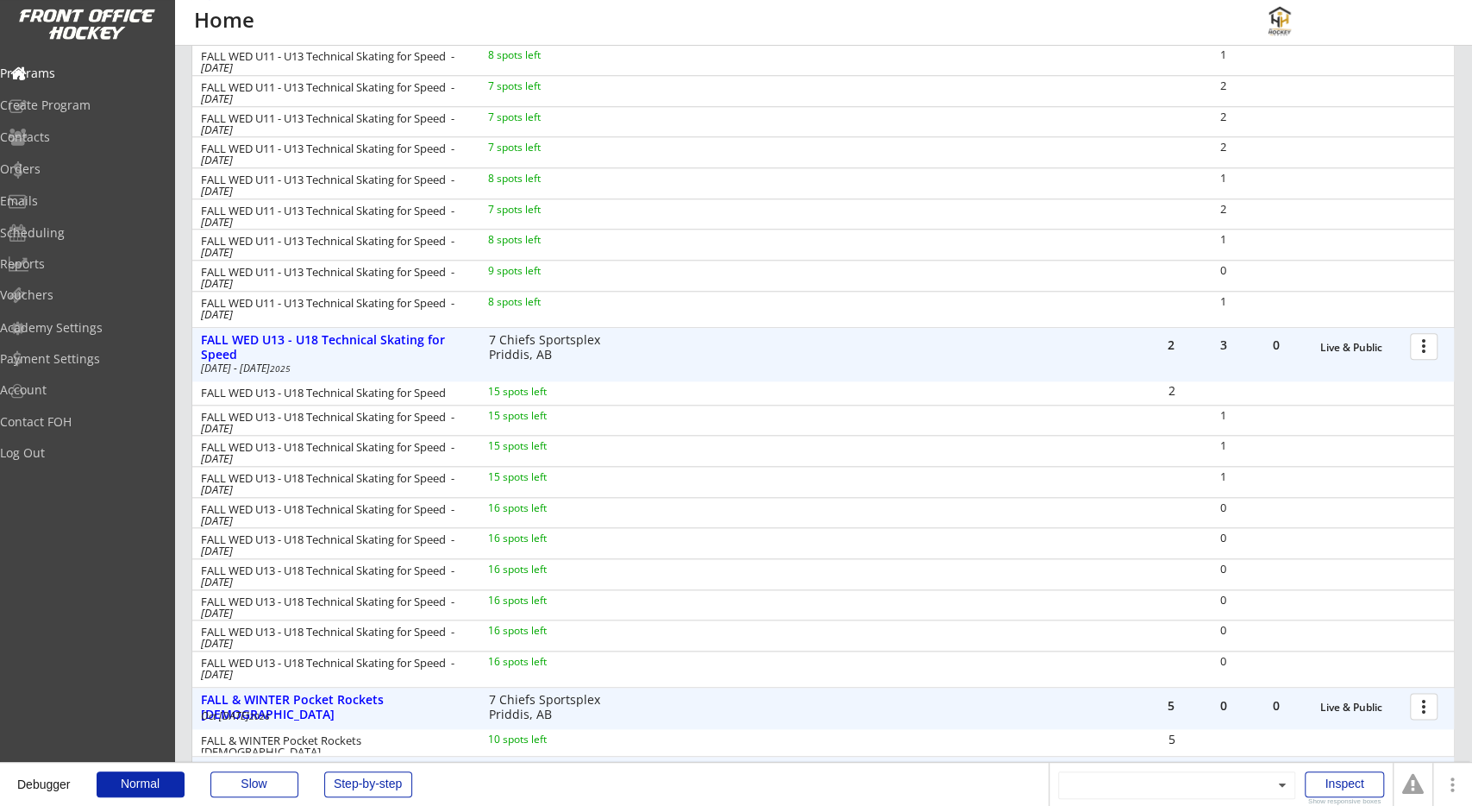
scroll to position [1008, 0]
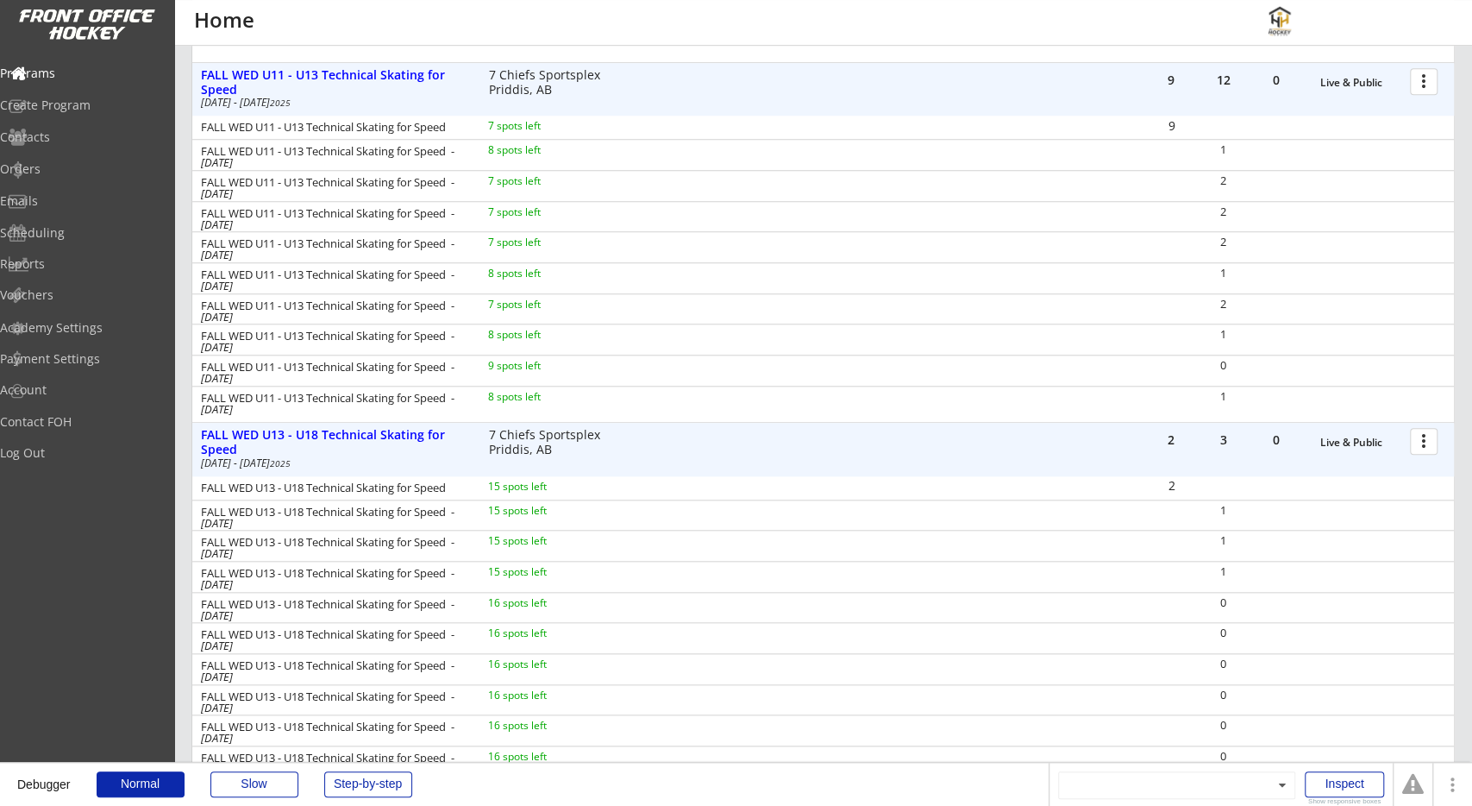
click at [832, 510] on div "FALL WED U13 - U18 Technical Skating for Speed - [DATE] 15 spots left 1" at bounding box center [823, 514] width 1262 height 31
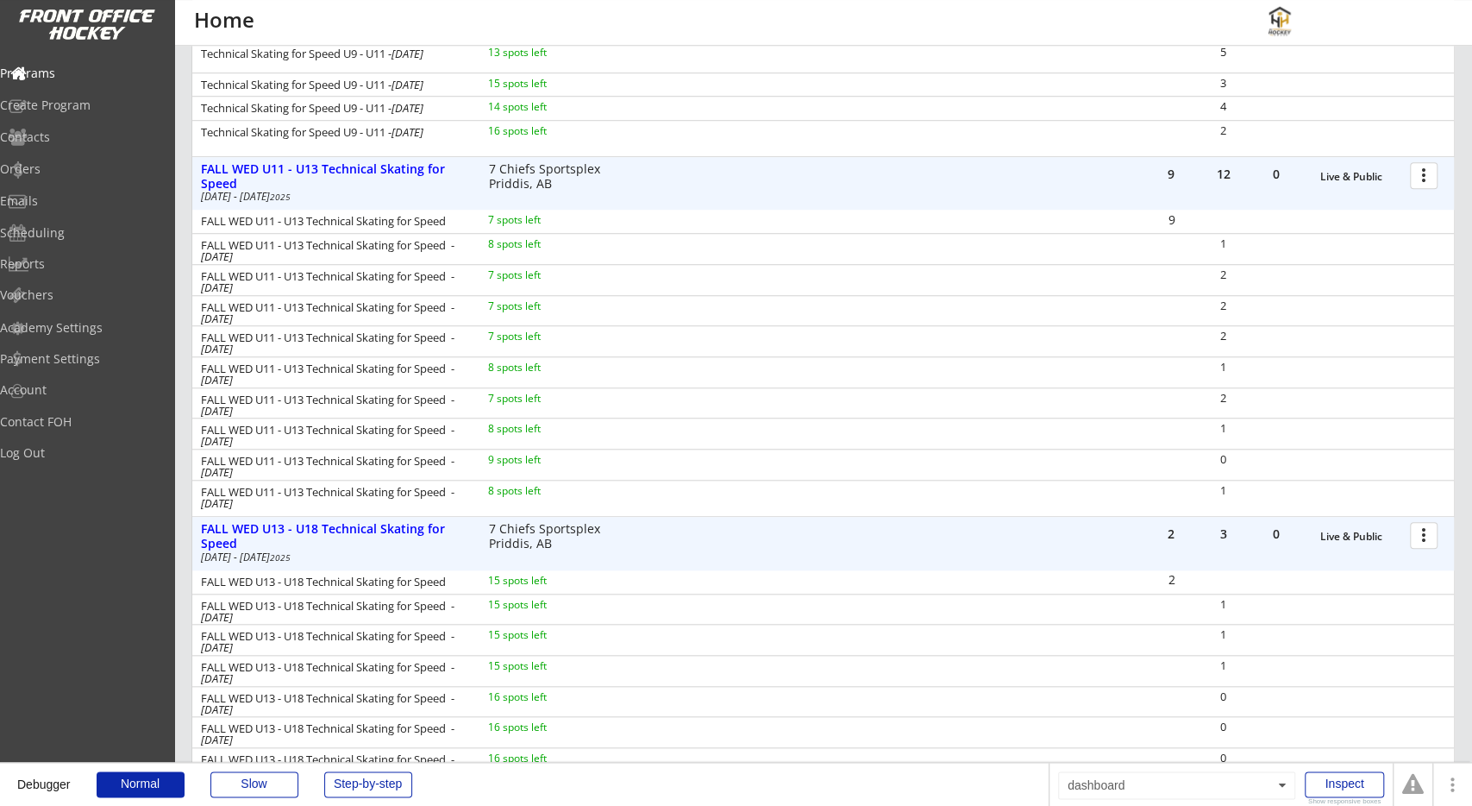
scroll to position [650, 0]
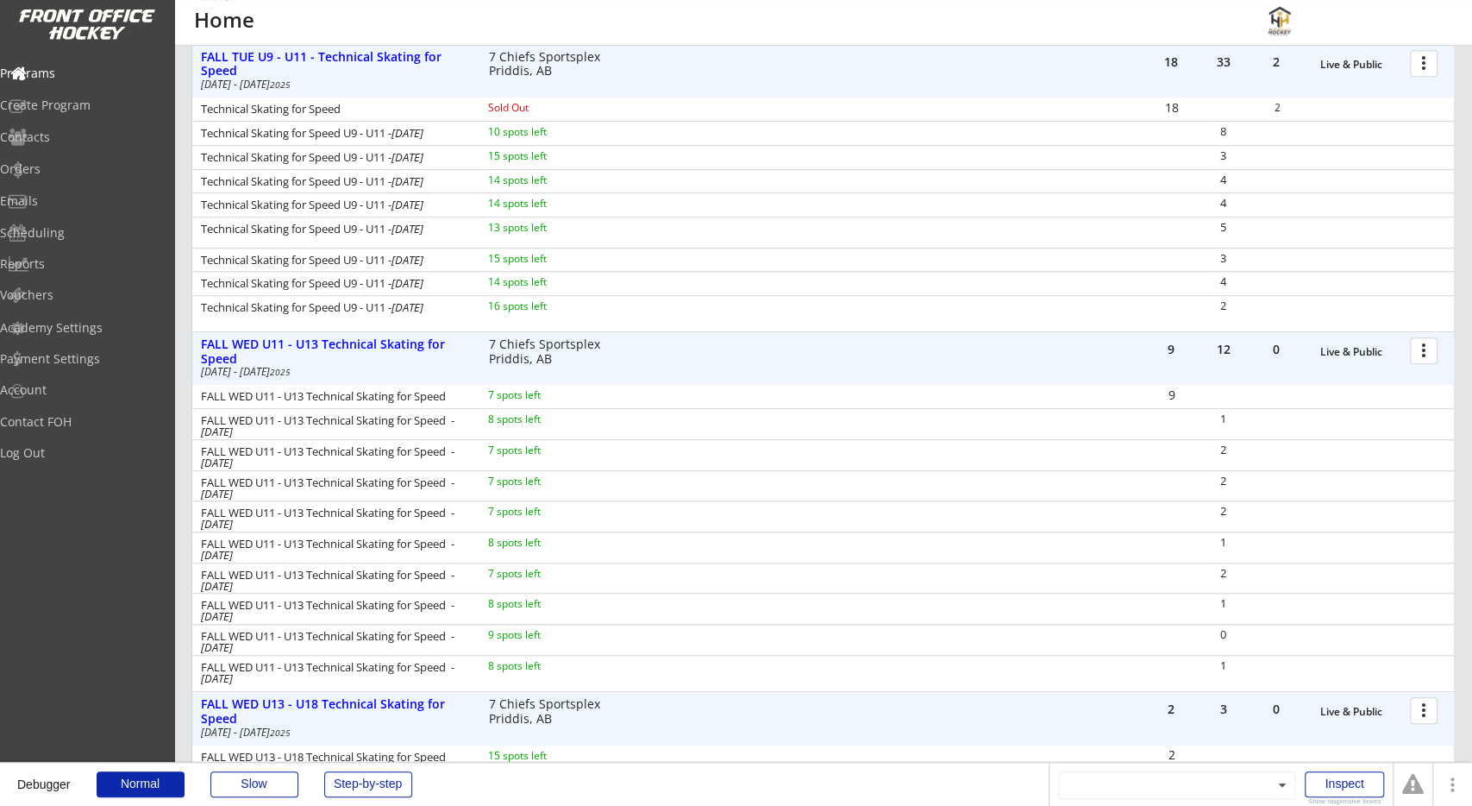
click at [832, 510] on div "FALL WED U11 - U13 Technical Skating for Speed - [DATE] 7 spots left 2" at bounding box center [823, 515] width 1262 height 31
click at [500, 546] on div "8 spots left" at bounding box center [543, 542] width 111 height 10
click at [626, 483] on div "FALL WED U11 - U13 Technical Skating for Speed - [DATE] 7 spots left" at bounding box center [416, 488] width 448 height 26
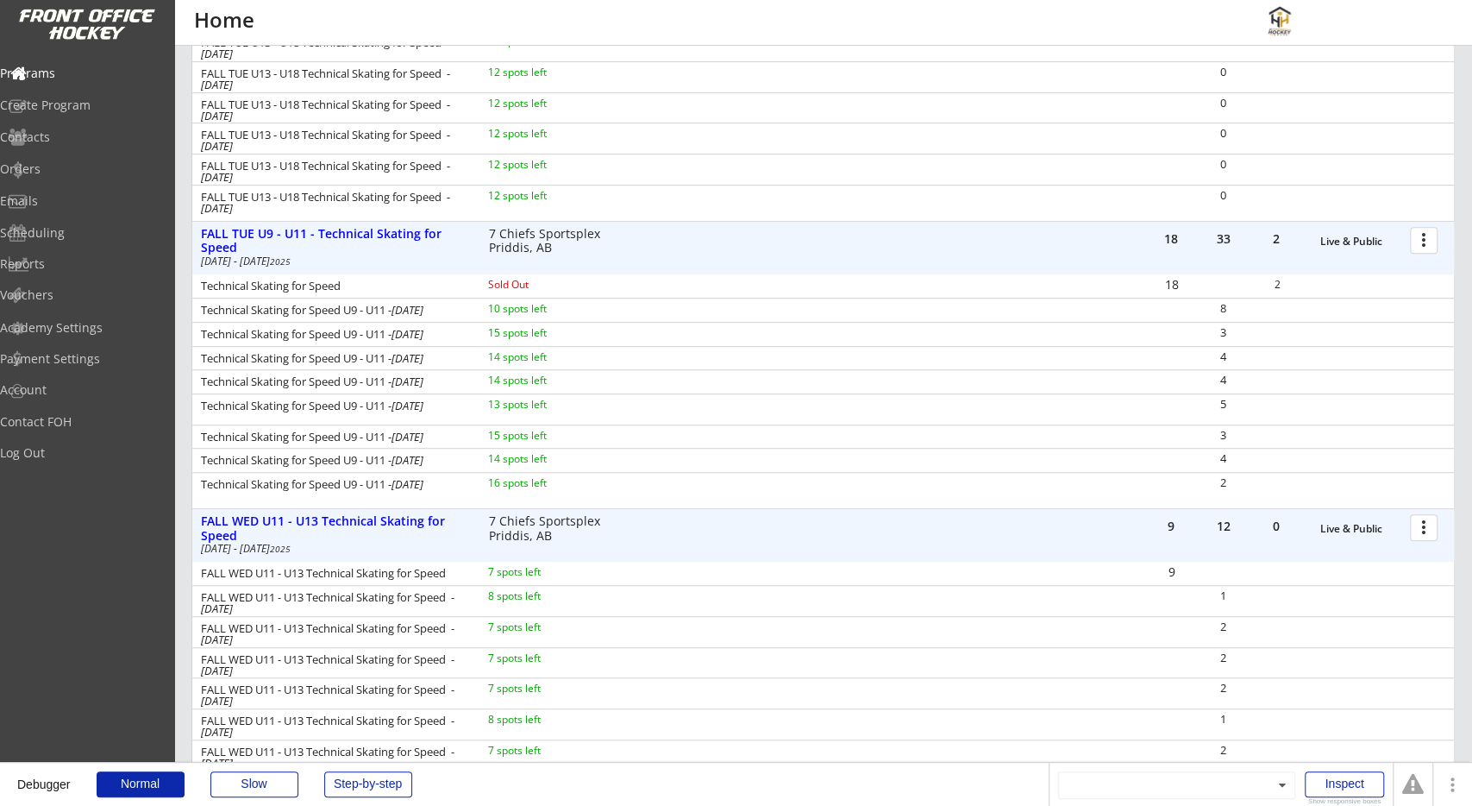
scroll to position [470, 0]
click at [596, 367] on div "Technical Skating for Speed U9 - U11 - [DATE] 14 spots left" at bounding box center [416, 362] width 448 height 17
